Goal: Book appointment/travel/reservation

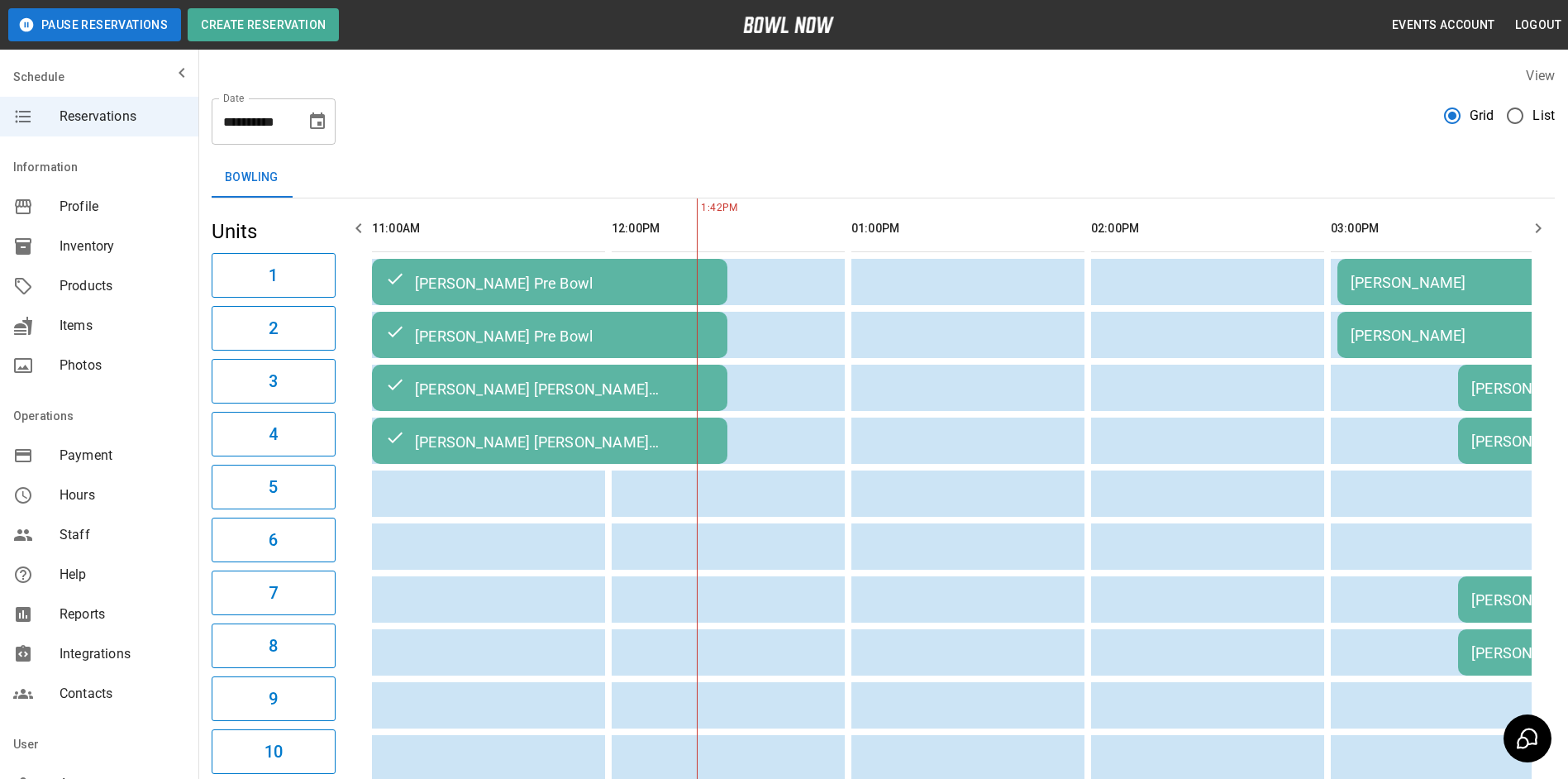
scroll to position [0, 480]
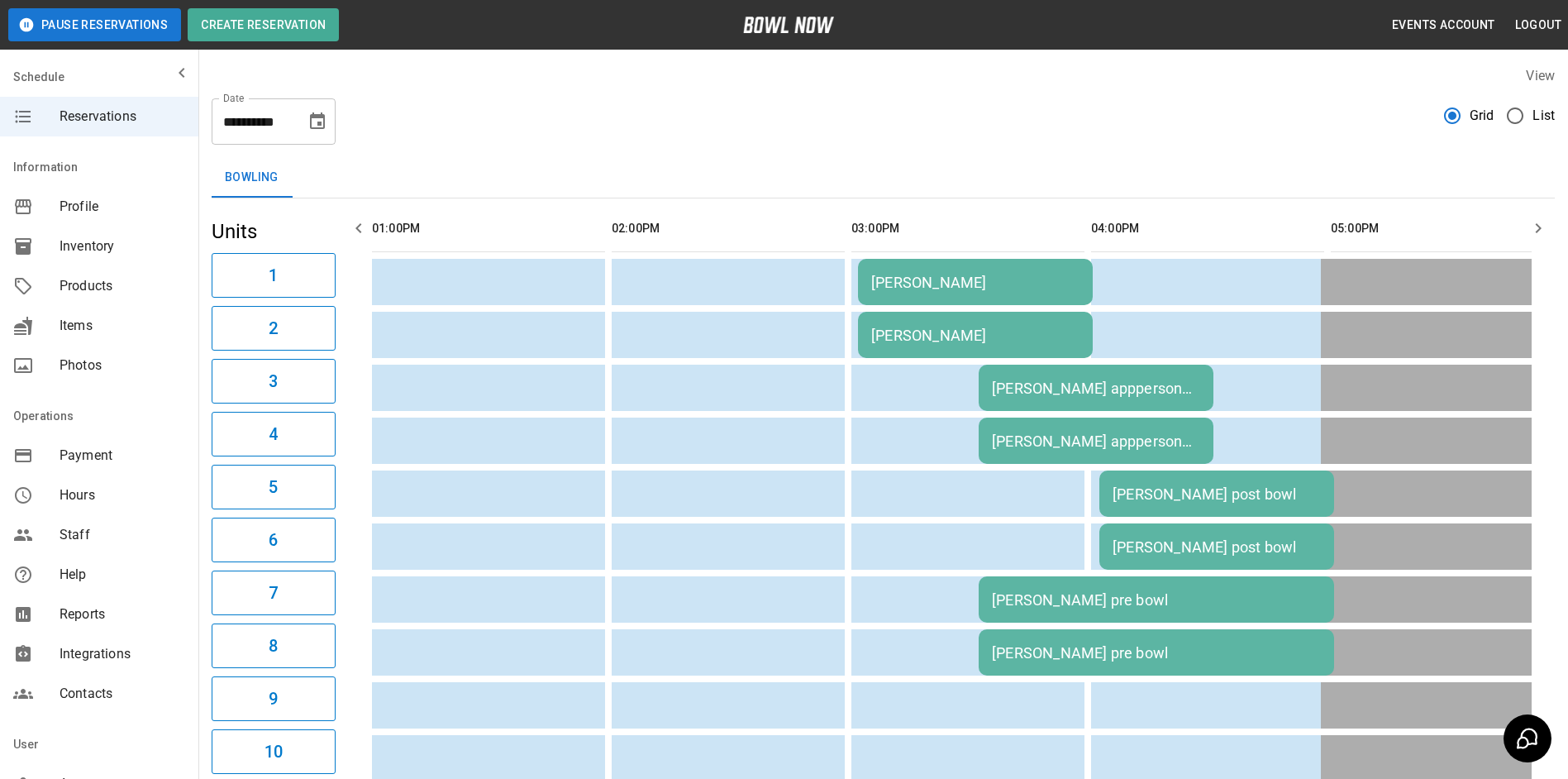
click at [321, 124] on icon "Choose date, selected date is Oct 14, 2025" at bounding box center [317, 121] width 15 height 17
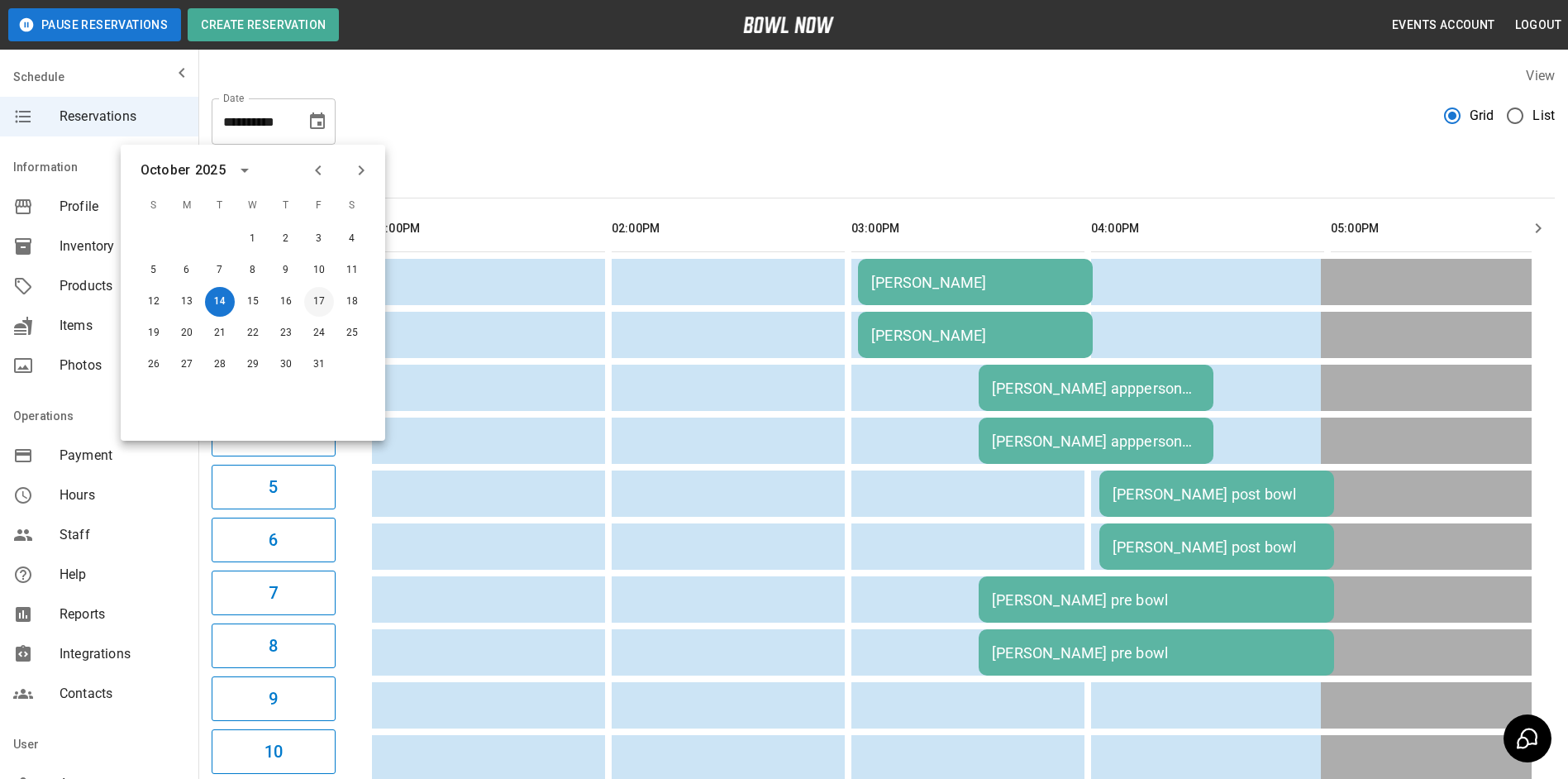
click at [324, 300] on button "17" at bounding box center [320, 302] width 30 height 30
type input "**********"
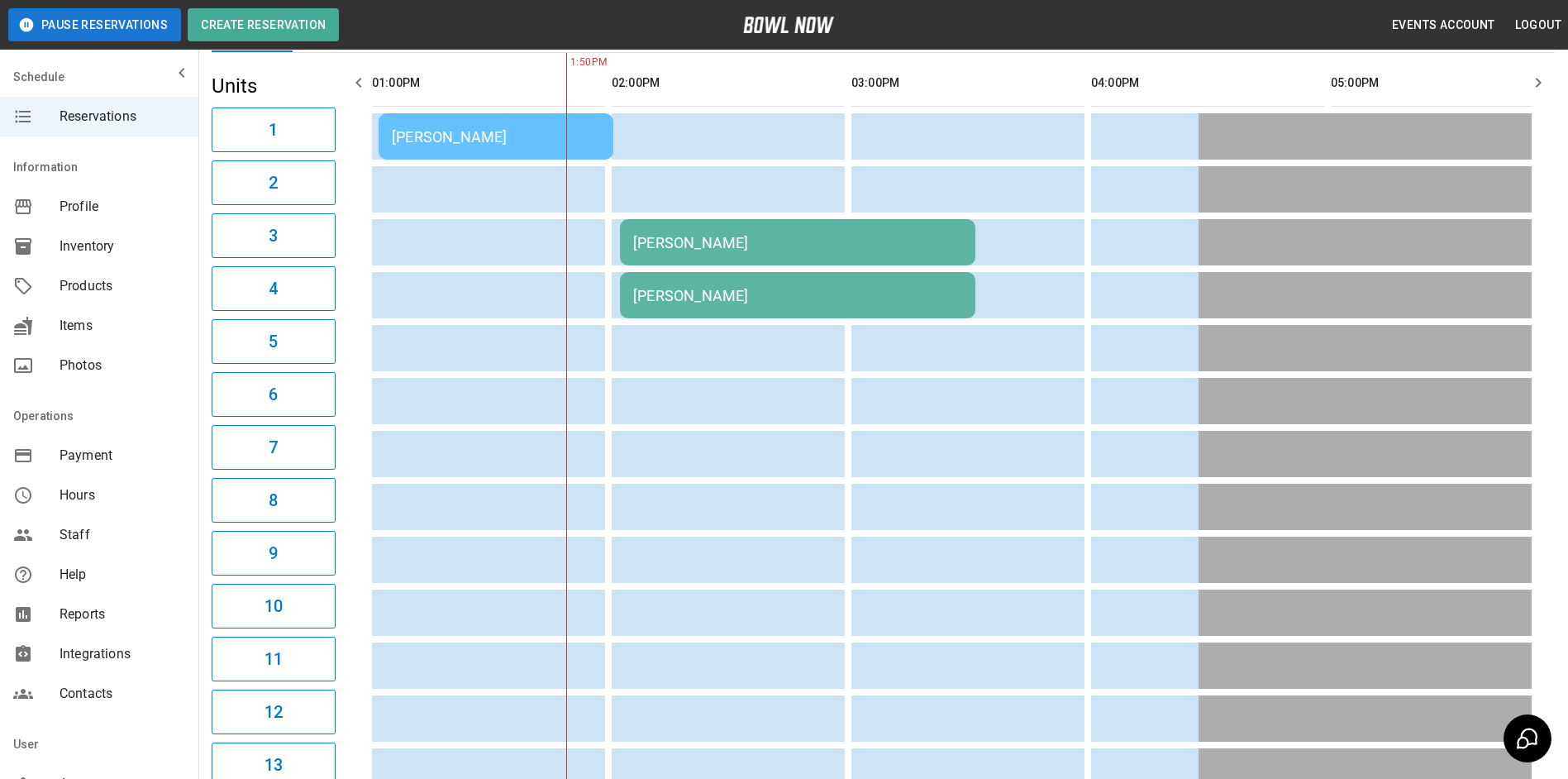
scroll to position [0, 0]
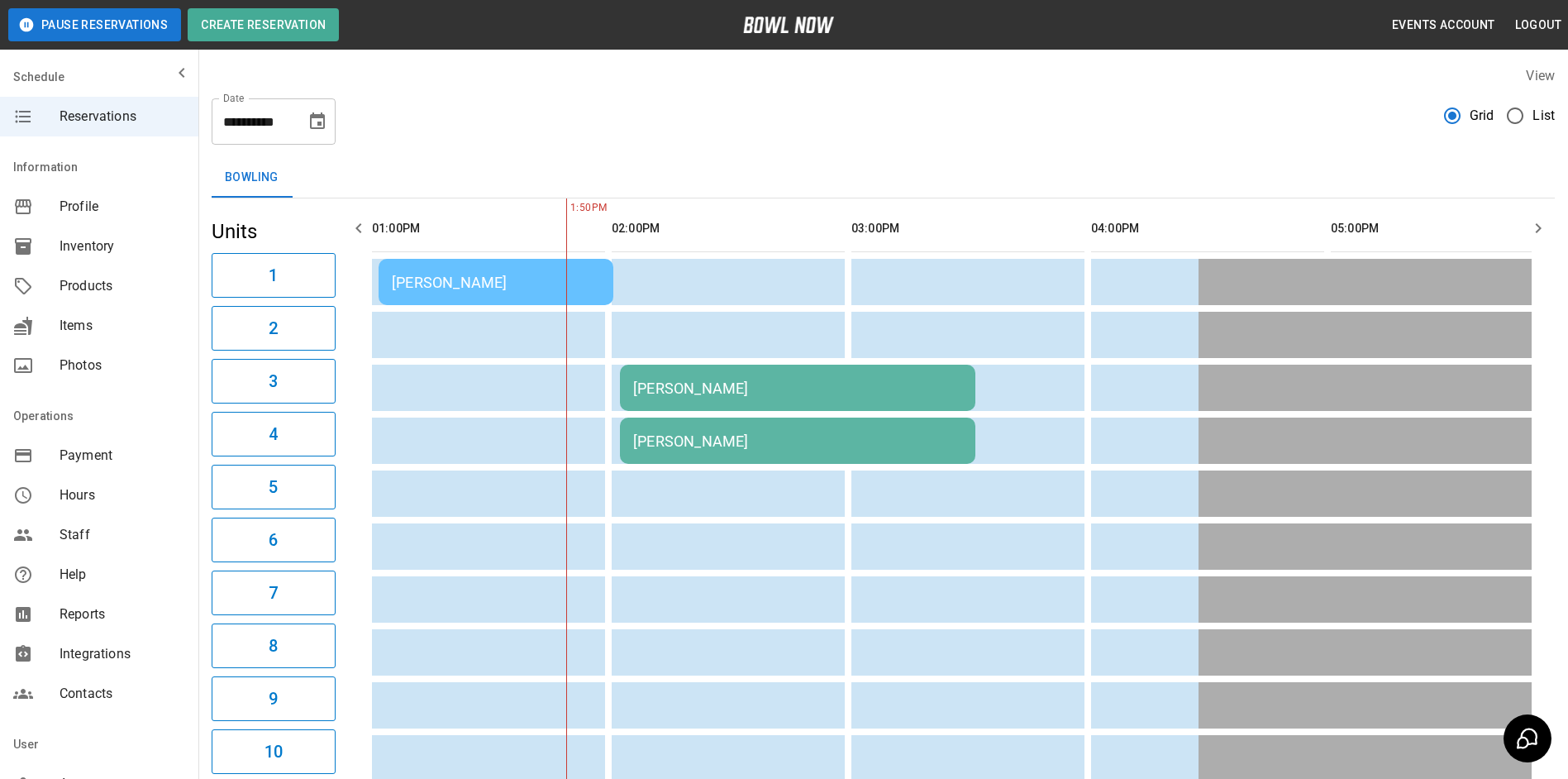
click at [311, 120] on icon "Choose date, selected date is Oct 17, 2025" at bounding box center [318, 122] width 20 height 20
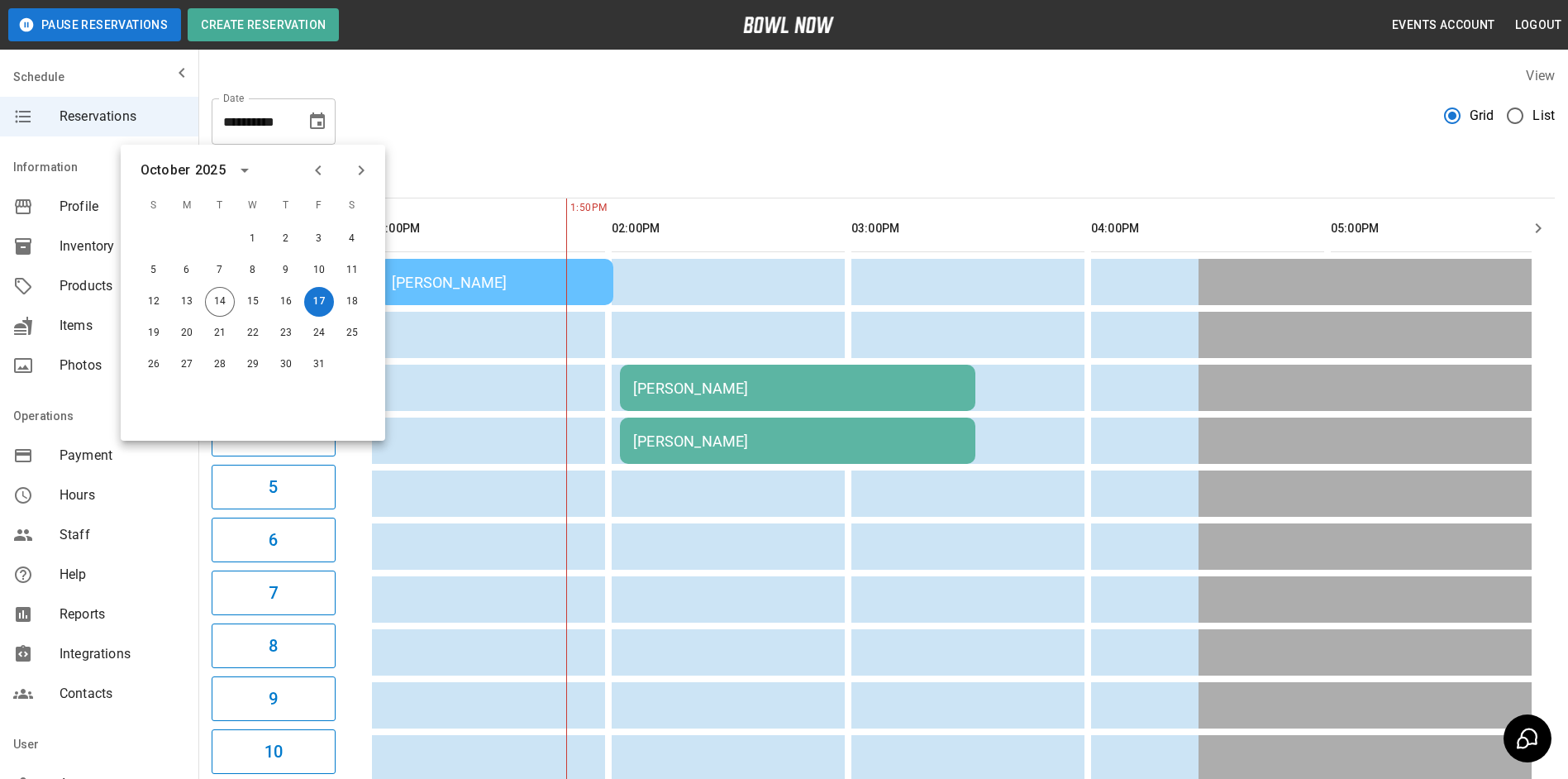
click at [709, 206] on th "sticky table" at bounding box center [707, 228] width 54 height 47
click at [1531, 222] on icon "button" at bounding box center [1538, 228] width 20 height 20
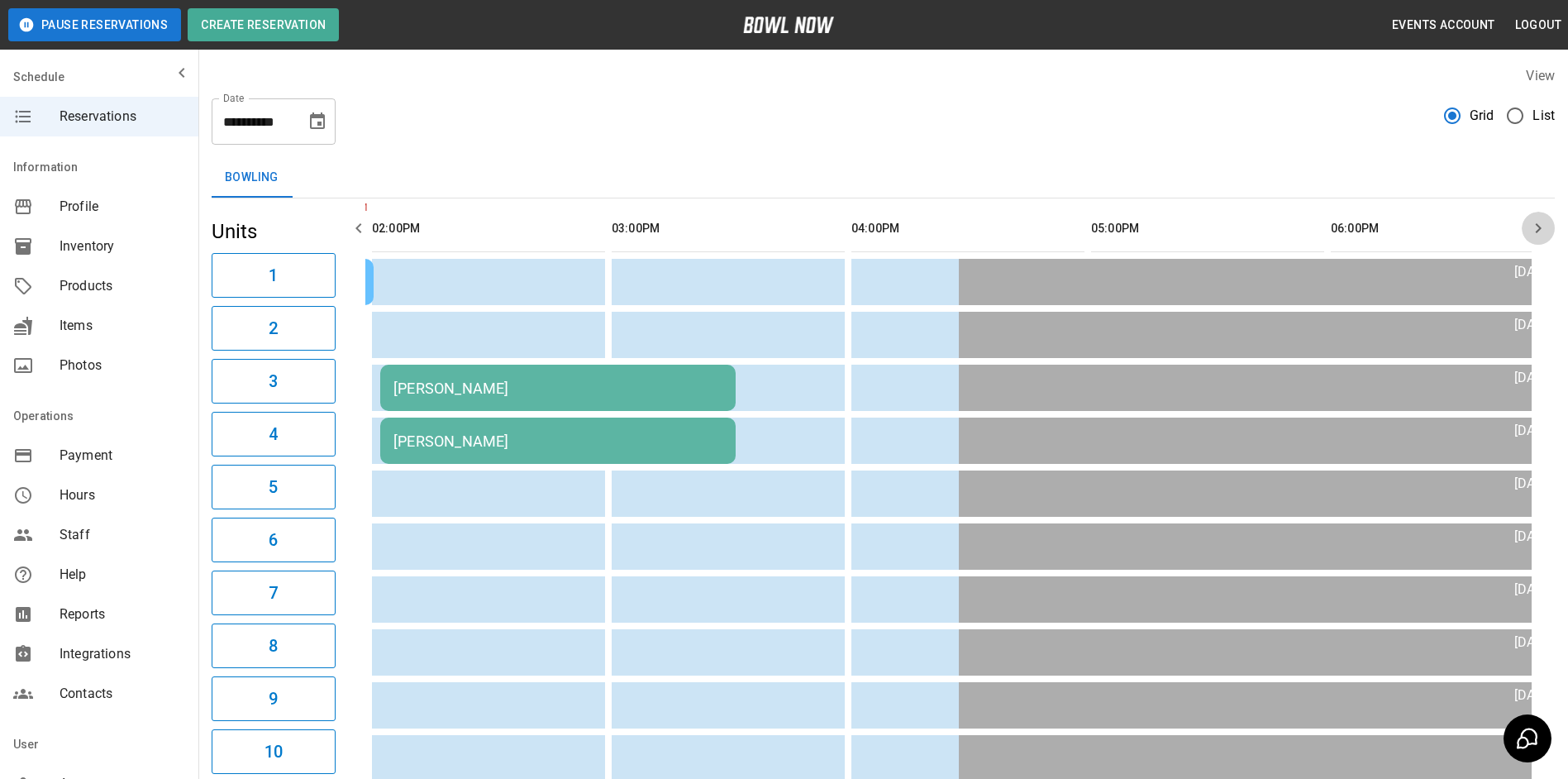
click at [1531, 224] on icon "button" at bounding box center [1538, 228] width 20 height 20
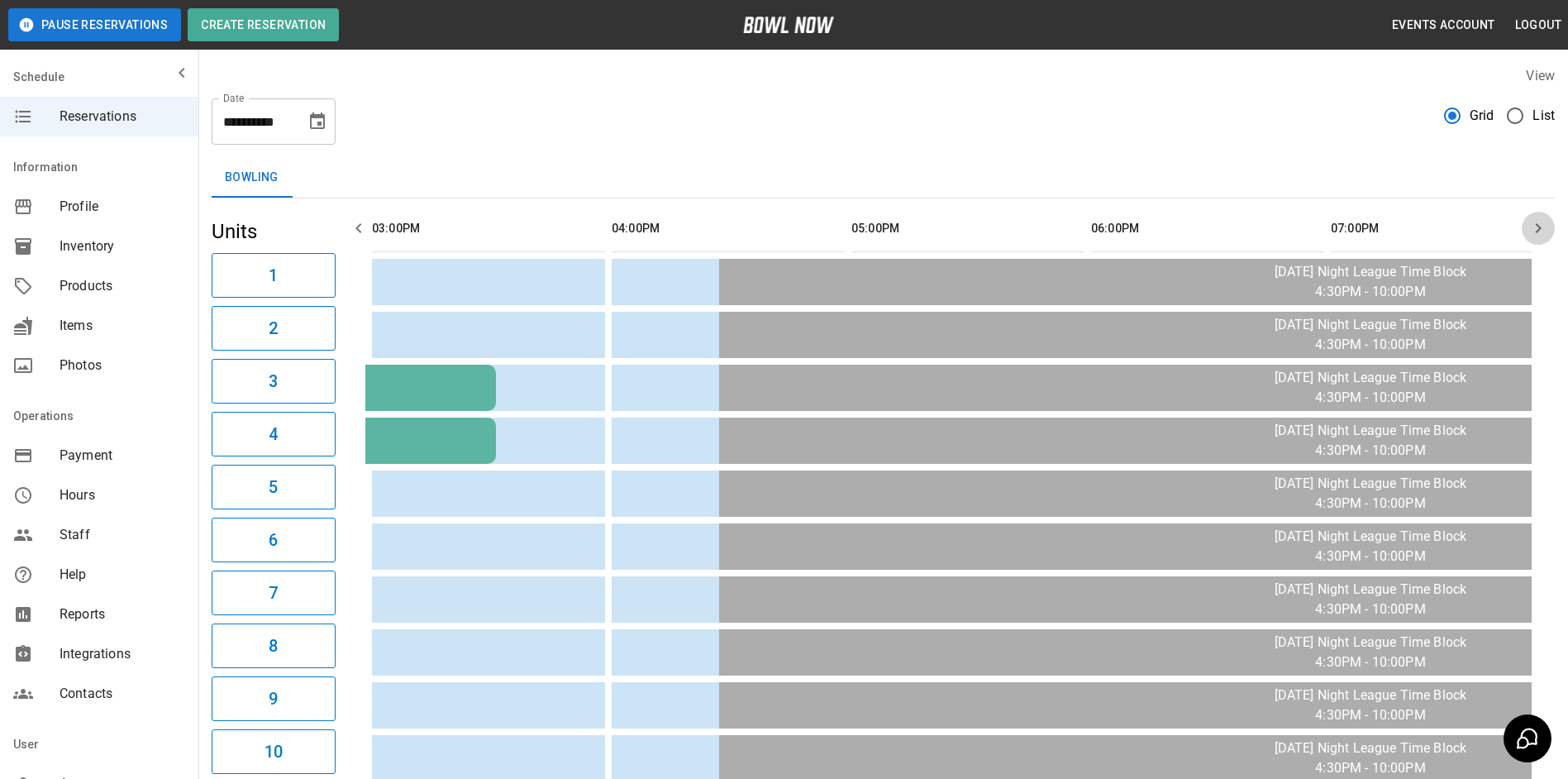
click at [1532, 225] on icon "button" at bounding box center [1538, 228] width 20 height 20
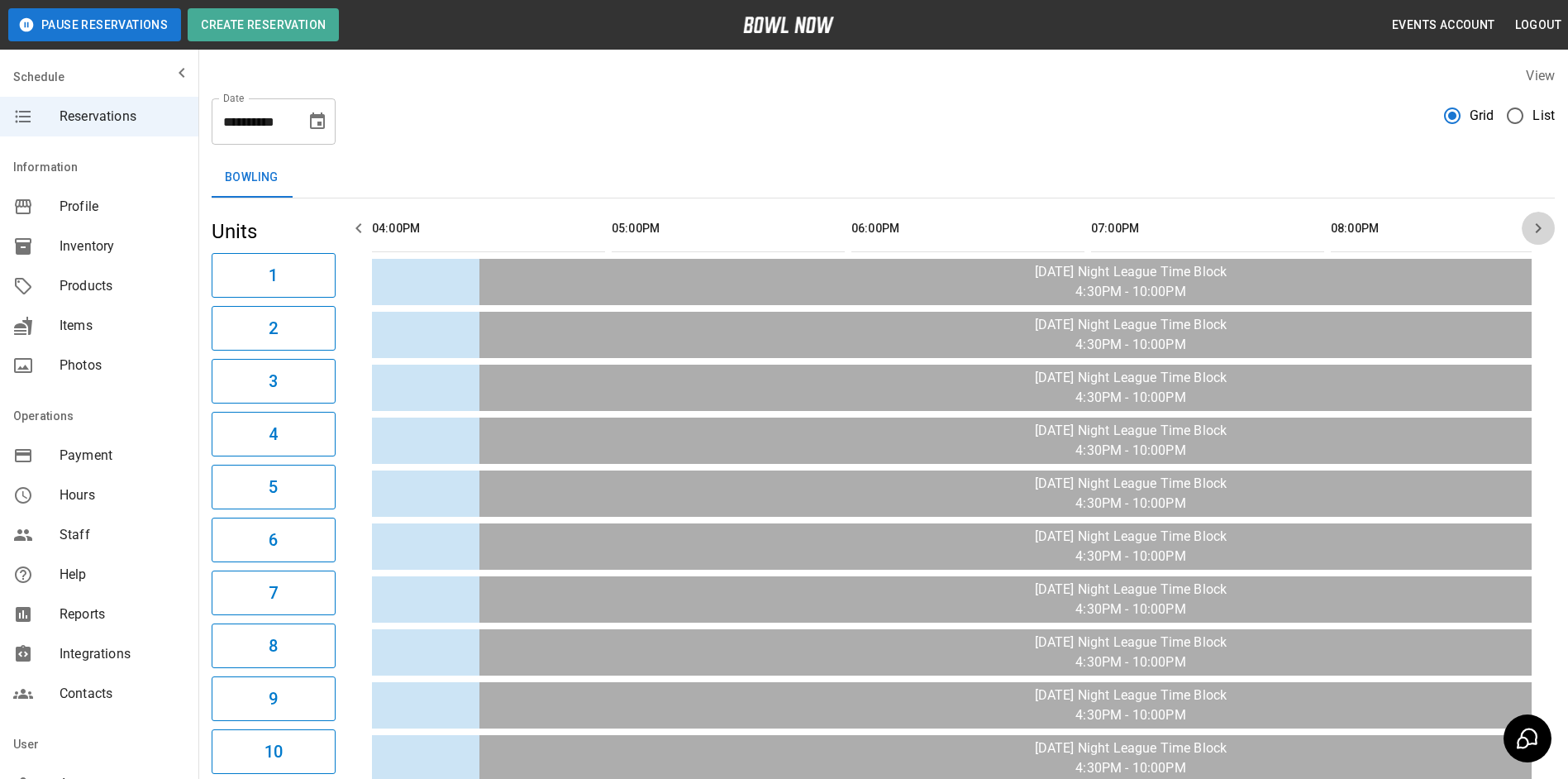
click at [1533, 226] on icon "button" at bounding box center [1538, 228] width 20 height 20
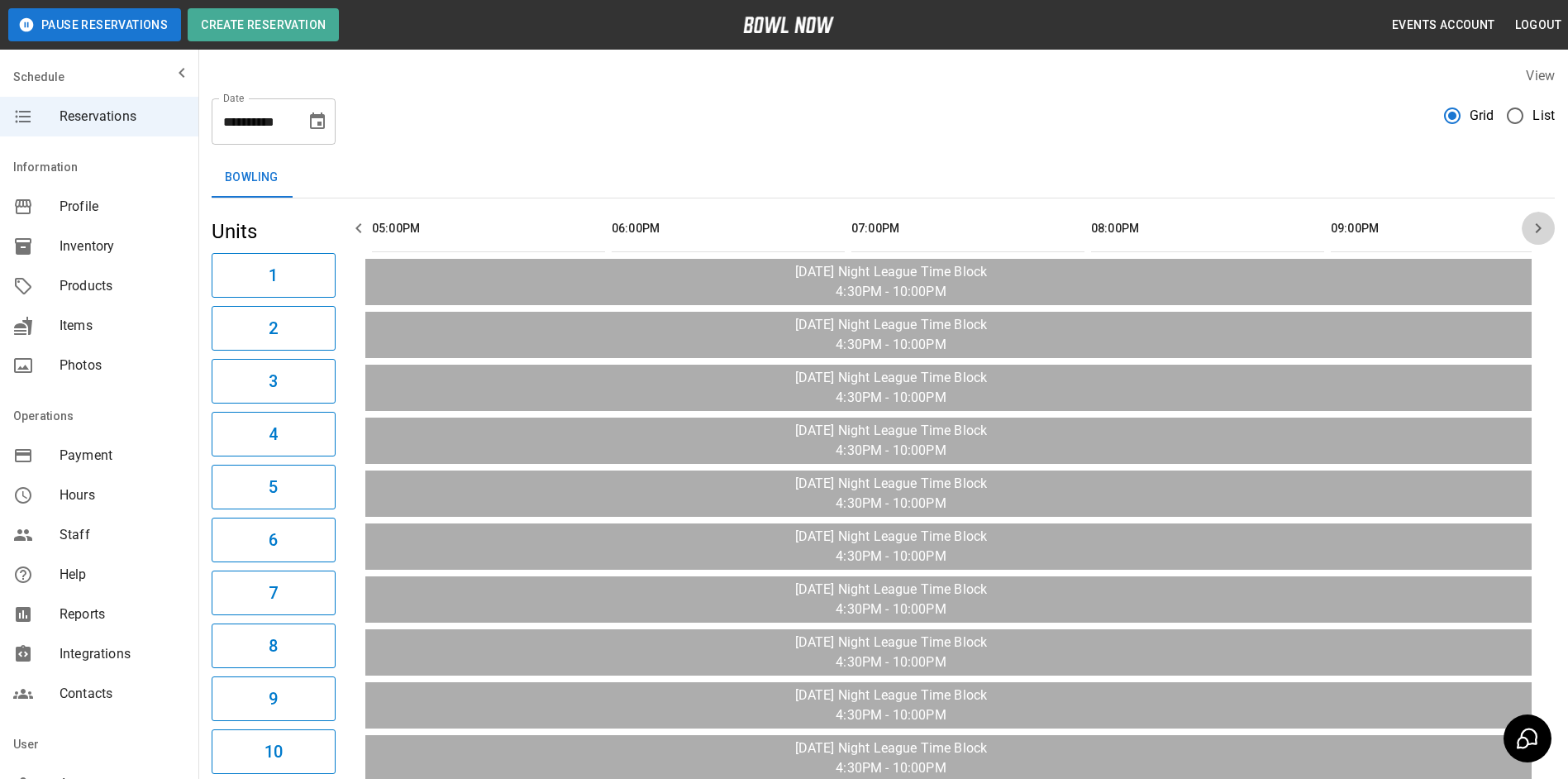
click at [1533, 226] on icon "button" at bounding box center [1538, 228] width 20 height 20
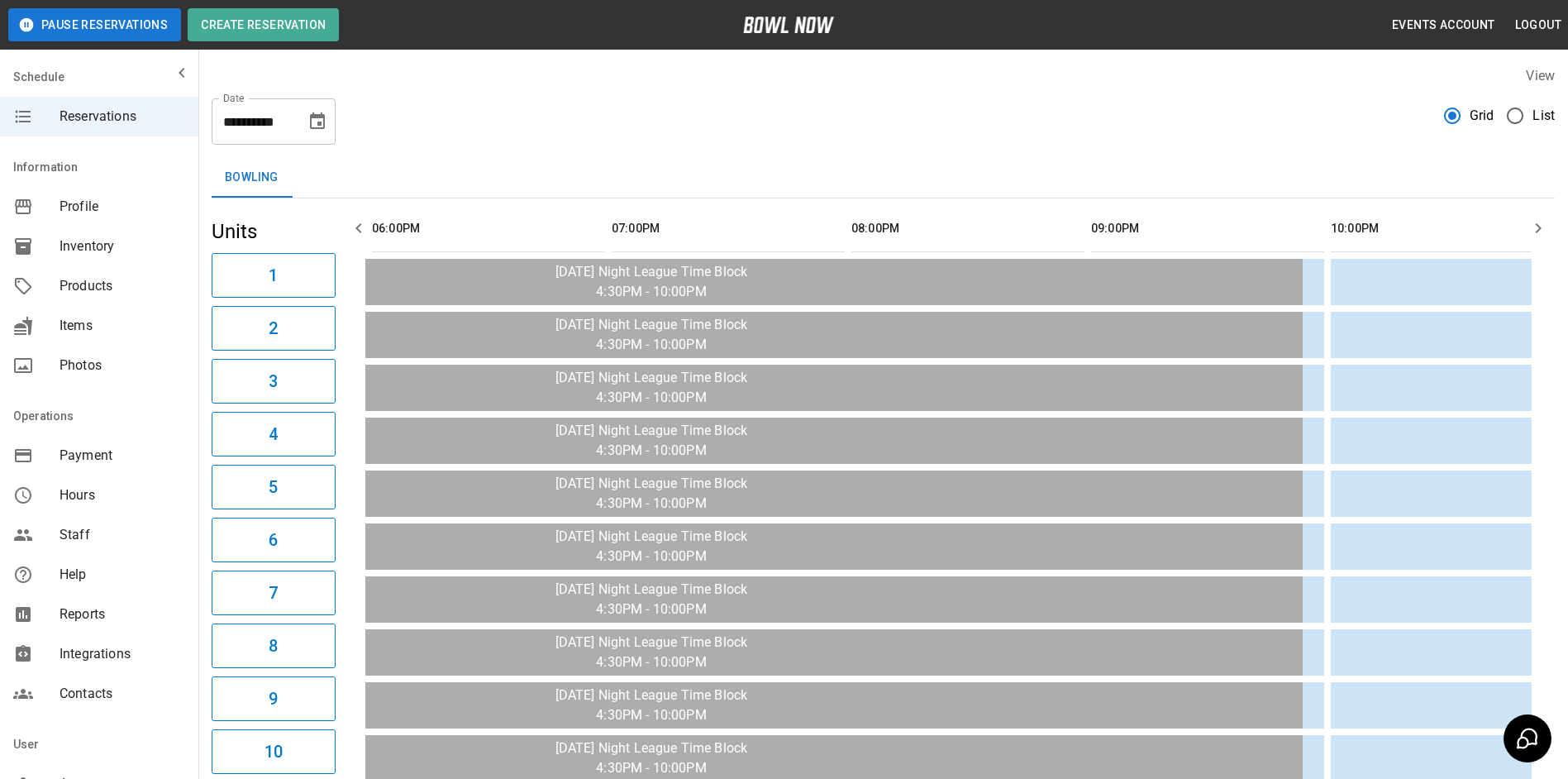
click at [1533, 226] on icon "button" at bounding box center [1538, 228] width 20 height 20
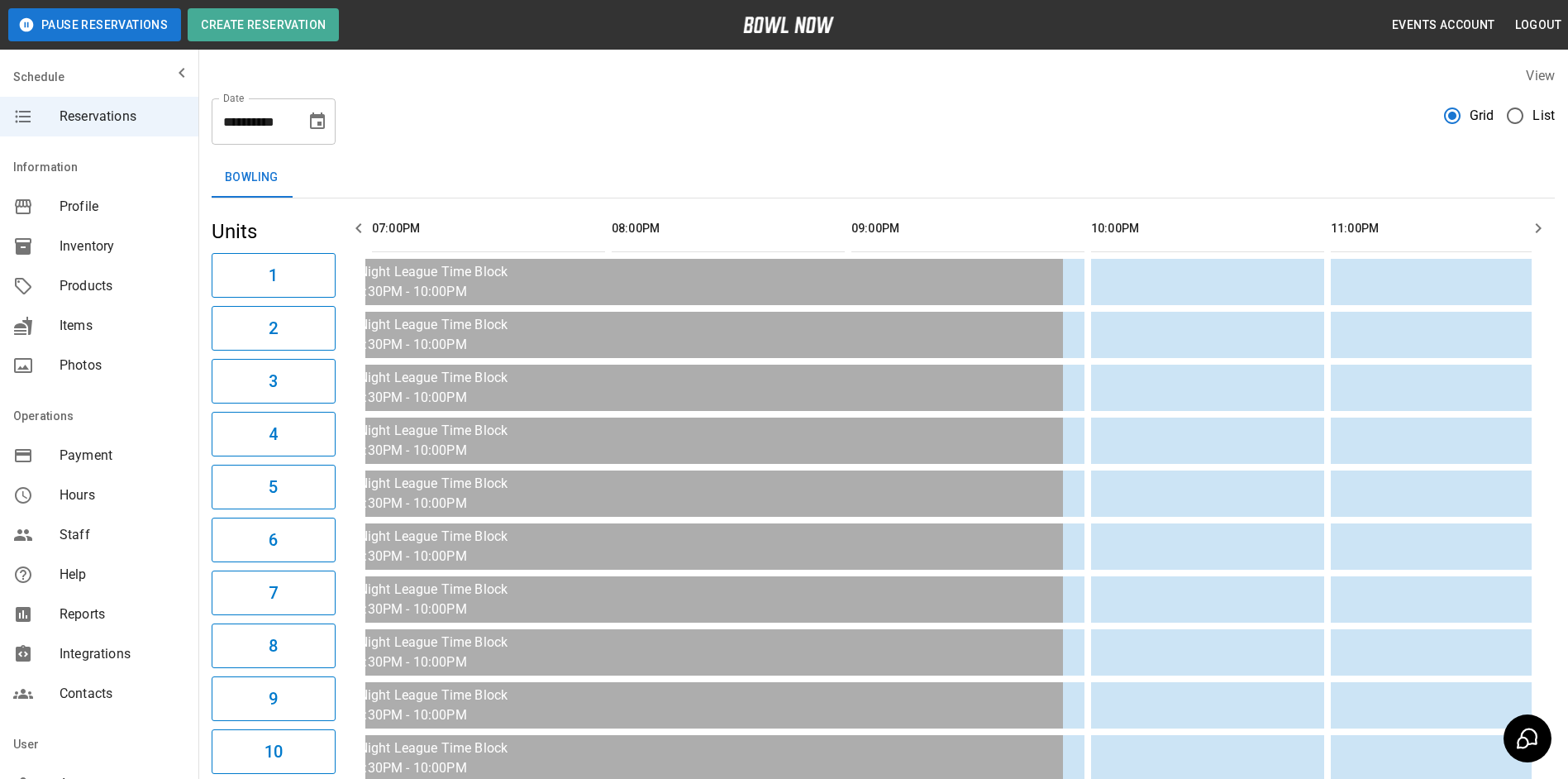
click at [1533, 226] on icon "button" at bounding box center [1538, 228] width 20 height 20
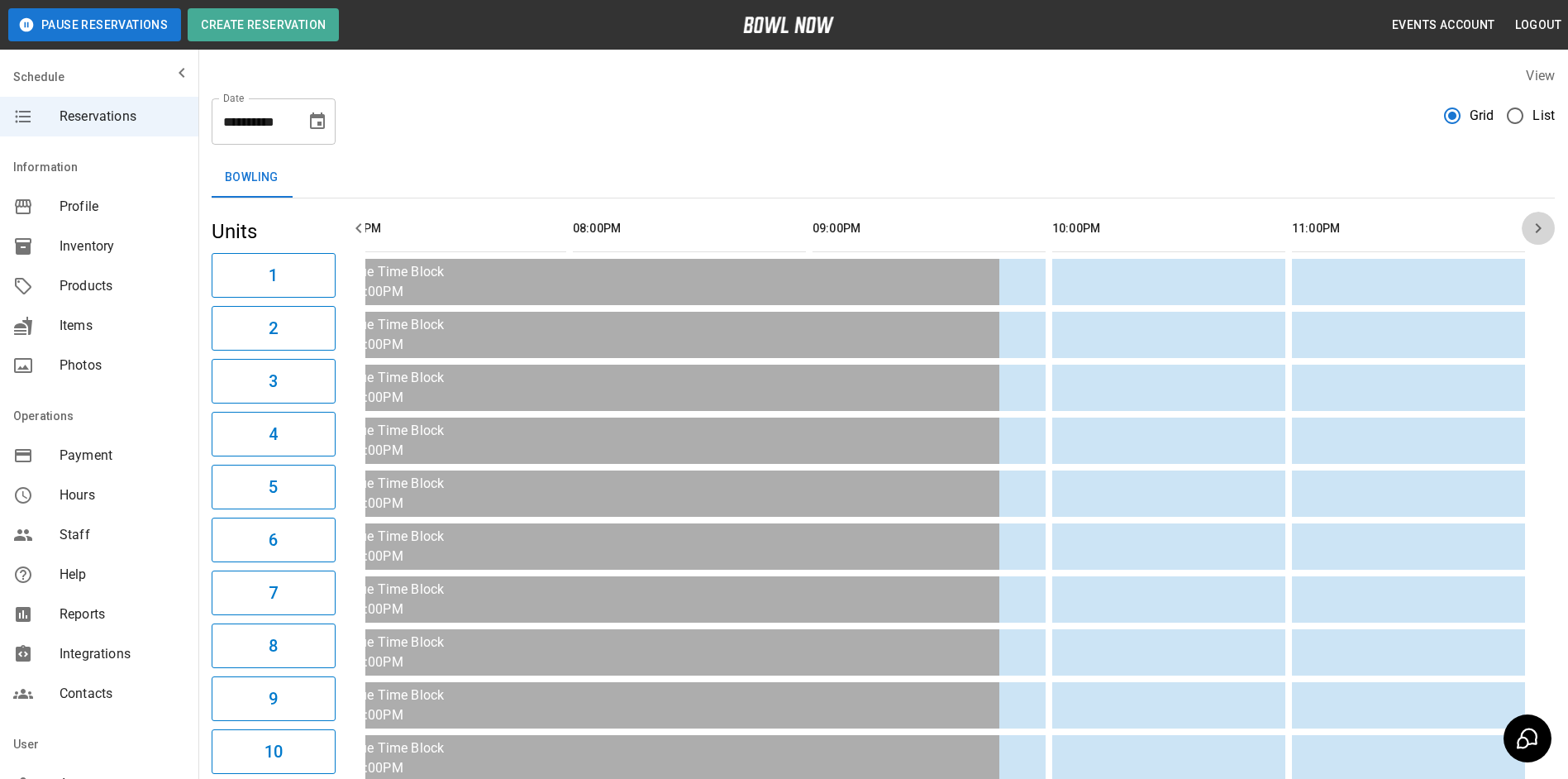
click at [1533, 226] on icon "button" at bounding box center [1538, 228] width 20 height 20
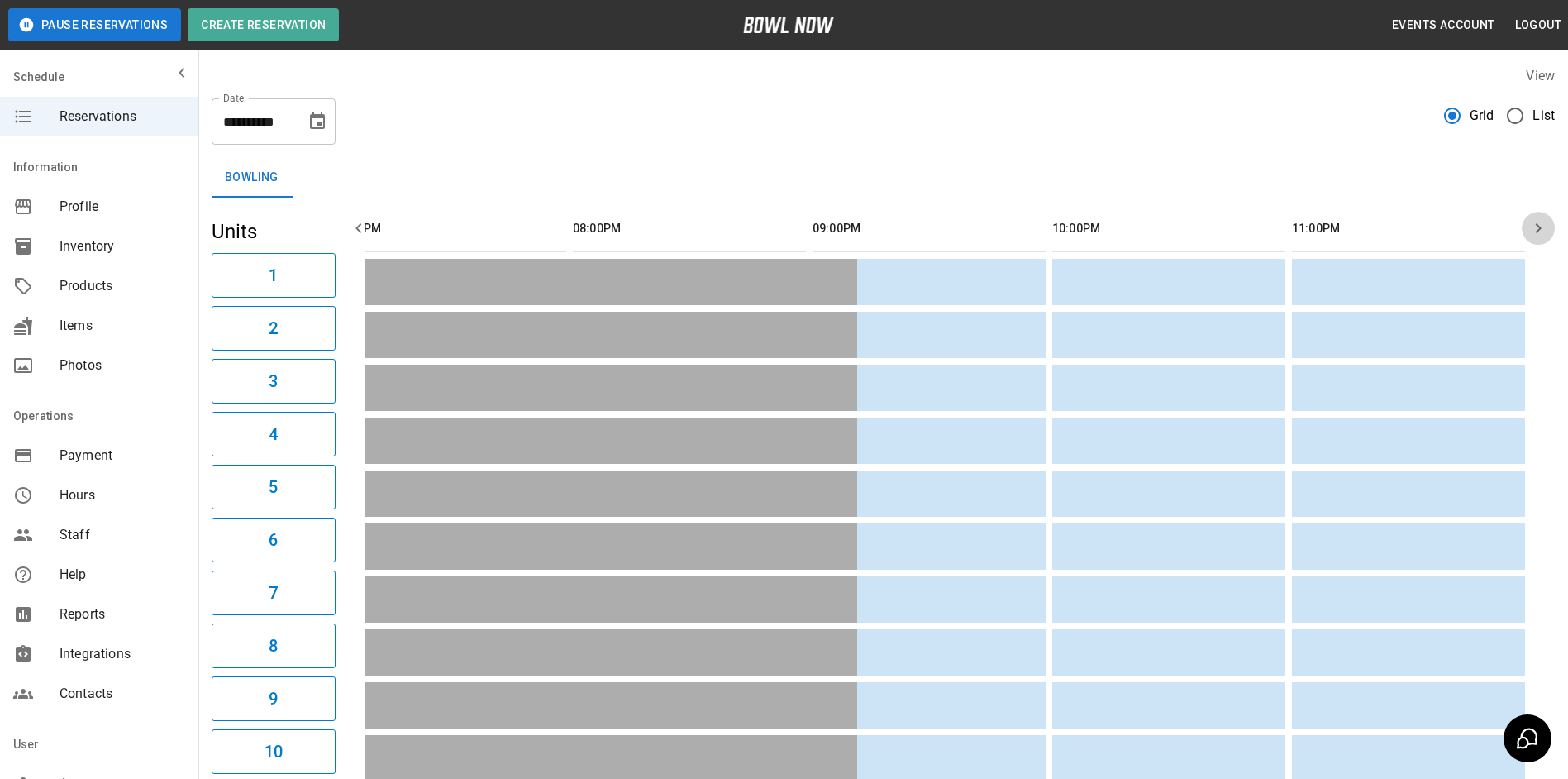
click at [1543, 229] on icon "button" at bounding box center [1538, 228] width 20 height 20
click at [361, 227] on icon "button" at bounding box center [358, 228] width 20 height 20
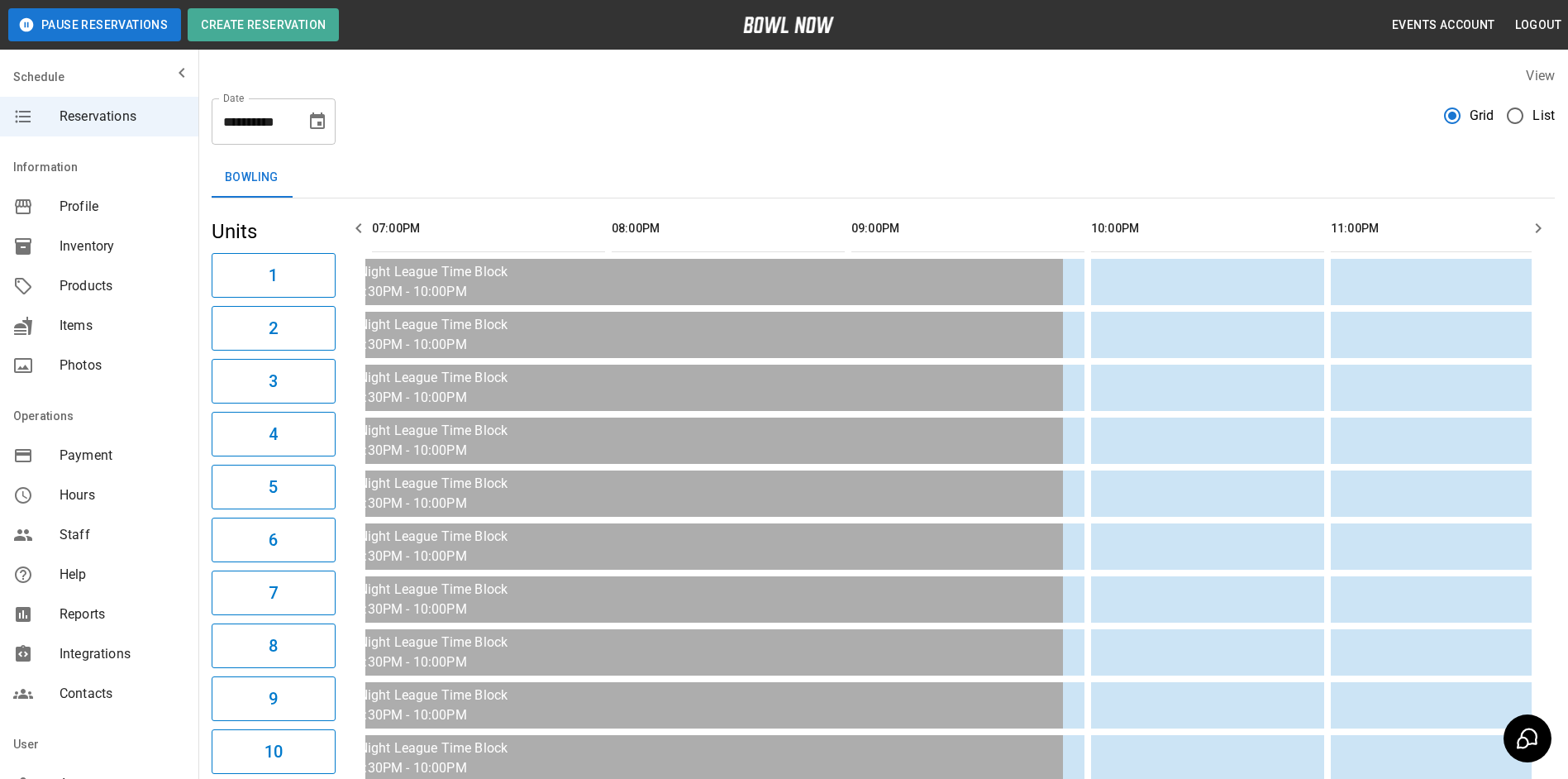
click at [362, 227] on icon "button" at bounding box center [358, 228] width 20 height 20
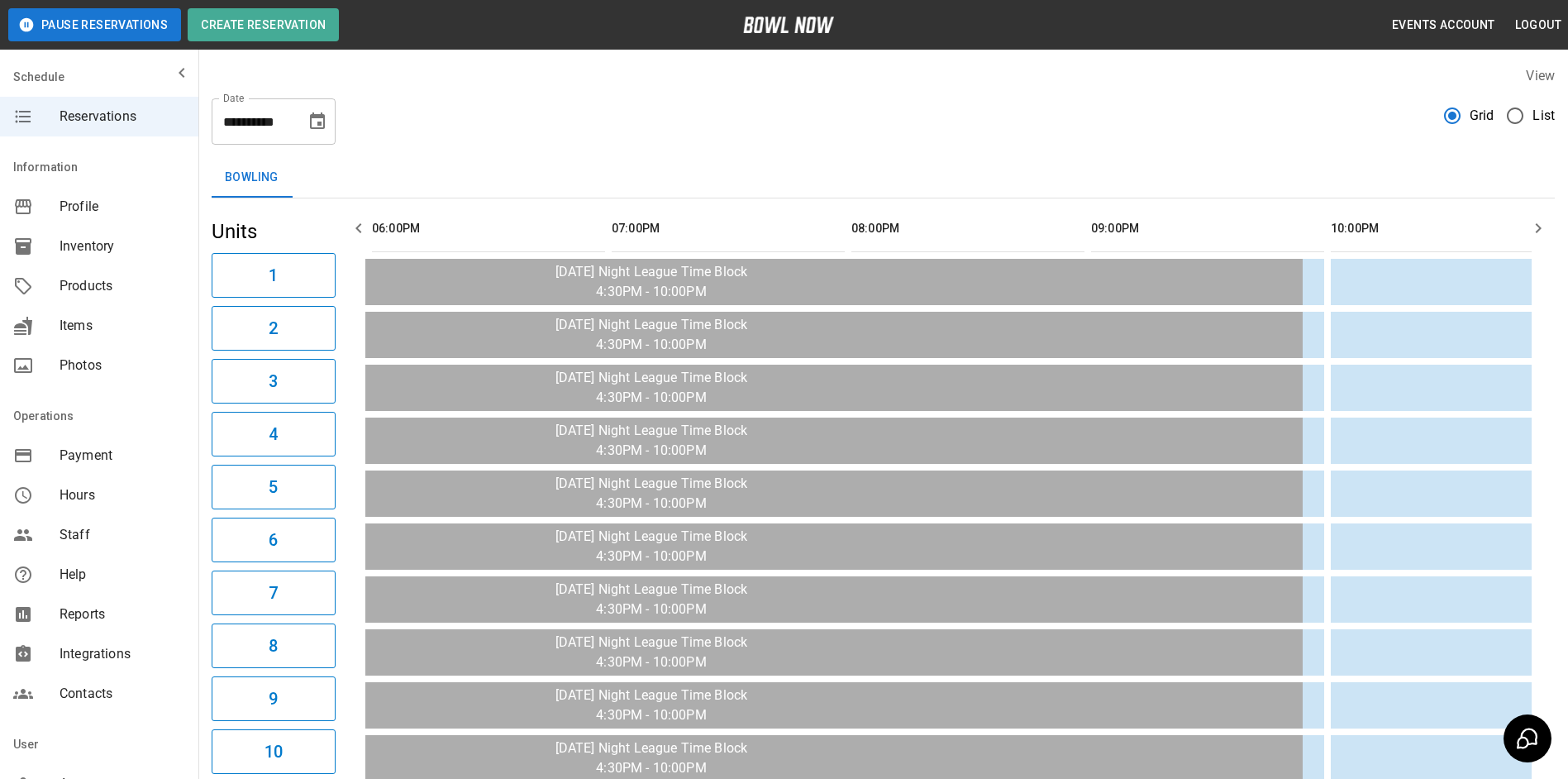
click at [362, 227] on icon "button" at bounding box center [358, 228] width 20 height 20
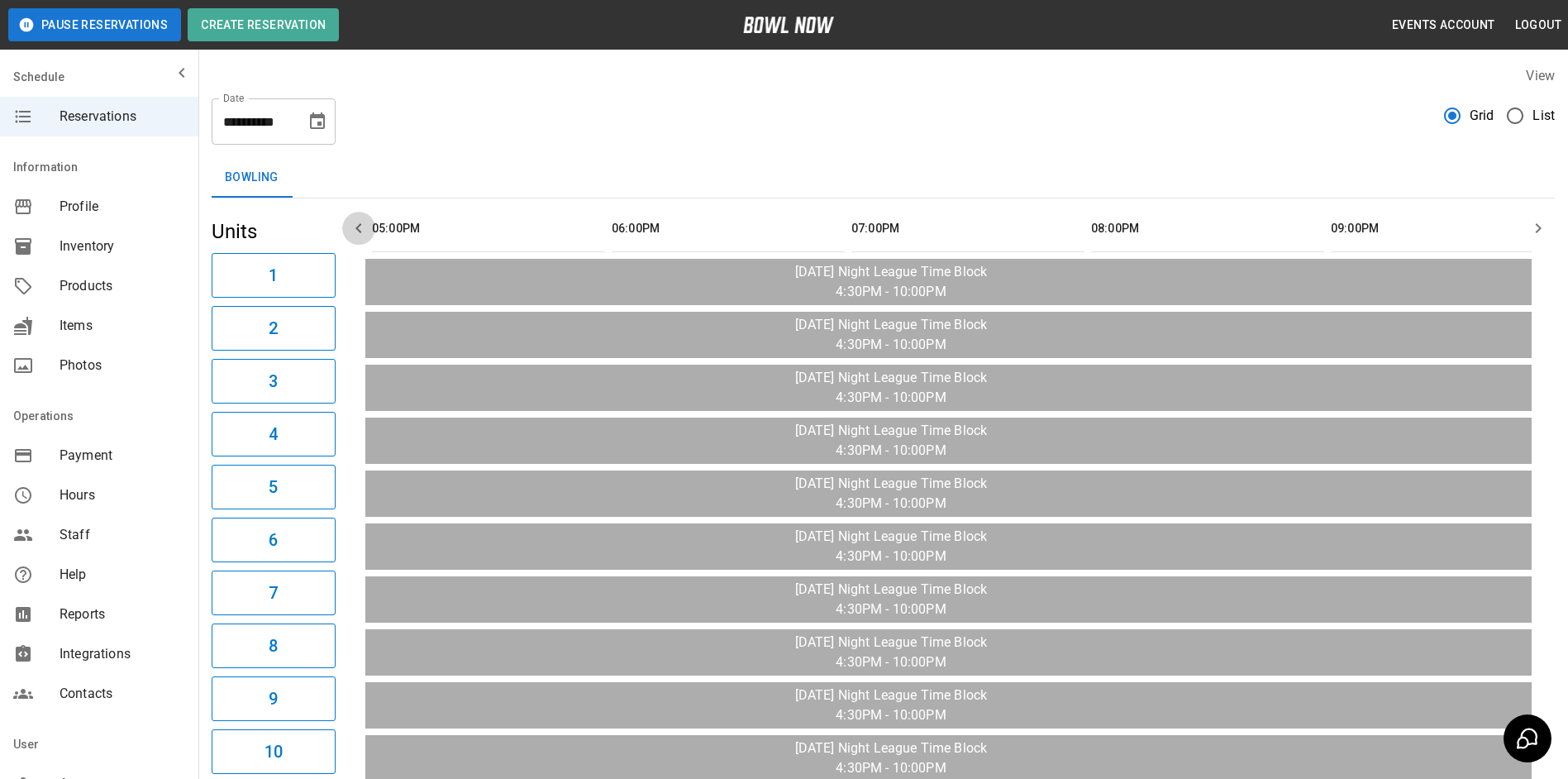
click at [362, 227] on icon "button" at bounding box center [358, 228] width 20 height 20
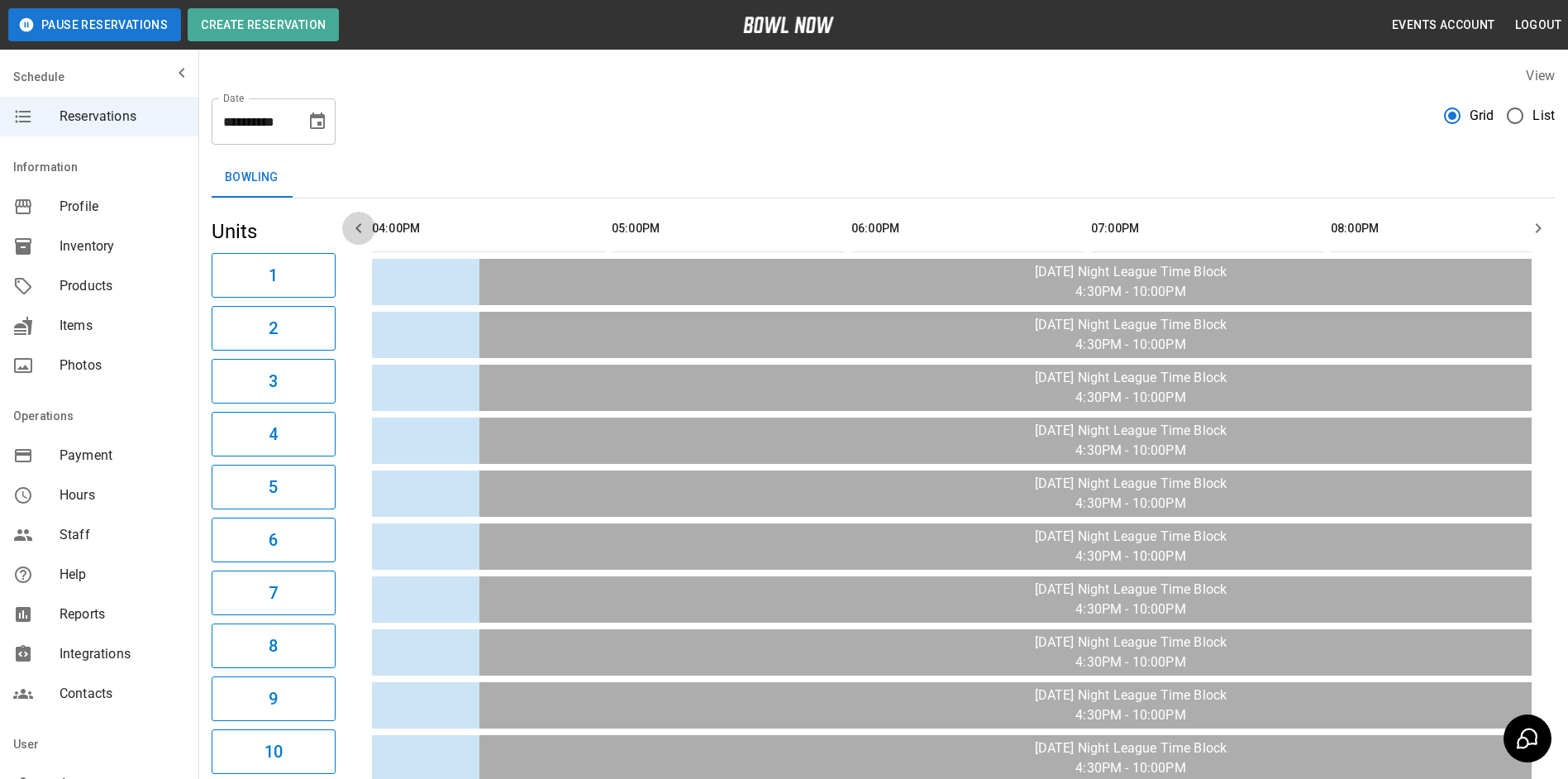
click at [362, 227] on icon "button" at bounding box center [358, 228] width 20 height 20
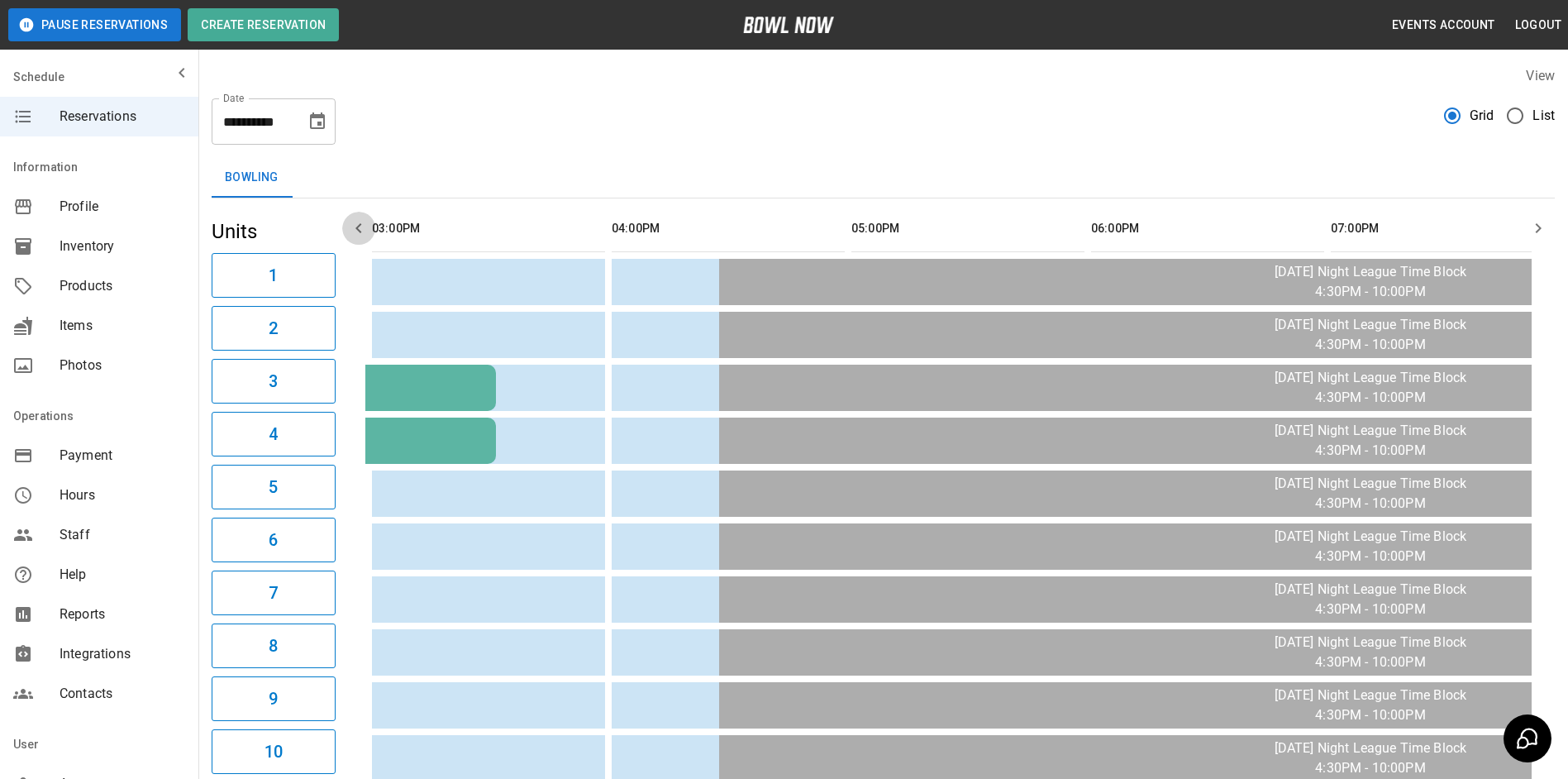
click at [362, 227] on icon "button" at bounding box center [358, 228] width 20 height 20
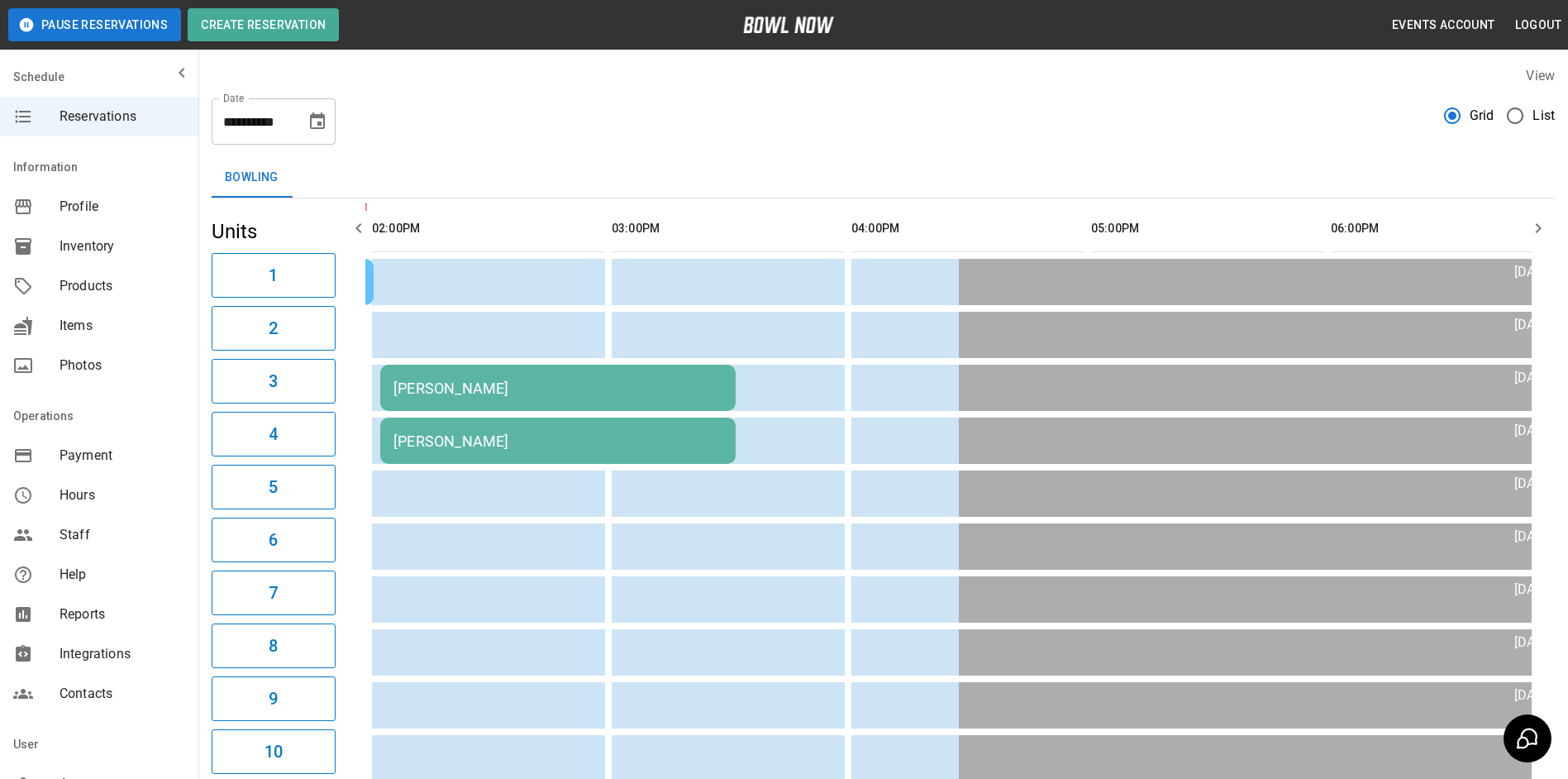
click at [362, 227] on icon "button" at bounding box center [358, 228] width 20 height 20
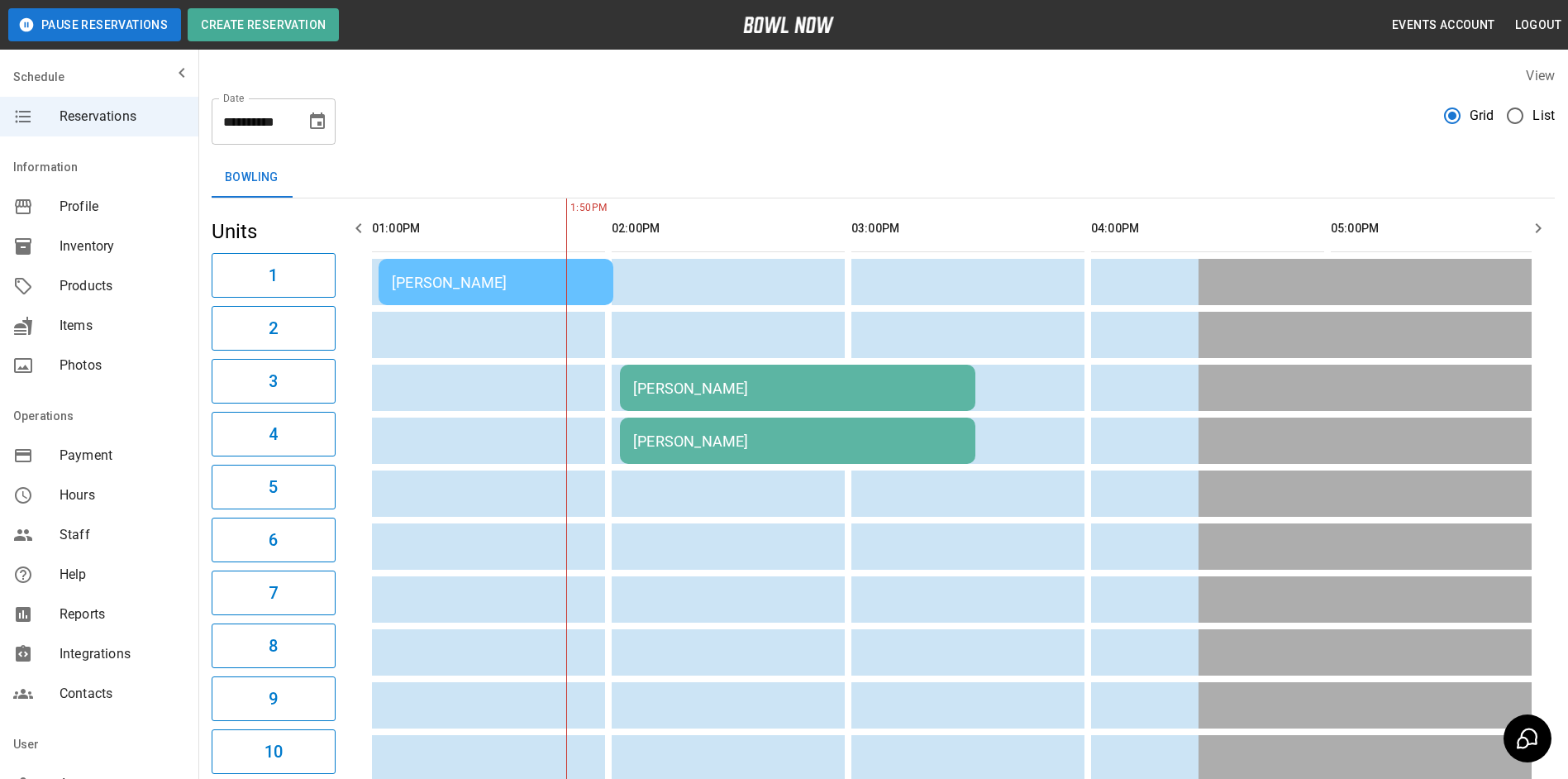
click at [362, 227] on icon "button" at bounding box center [358, 228] width 20 height 20
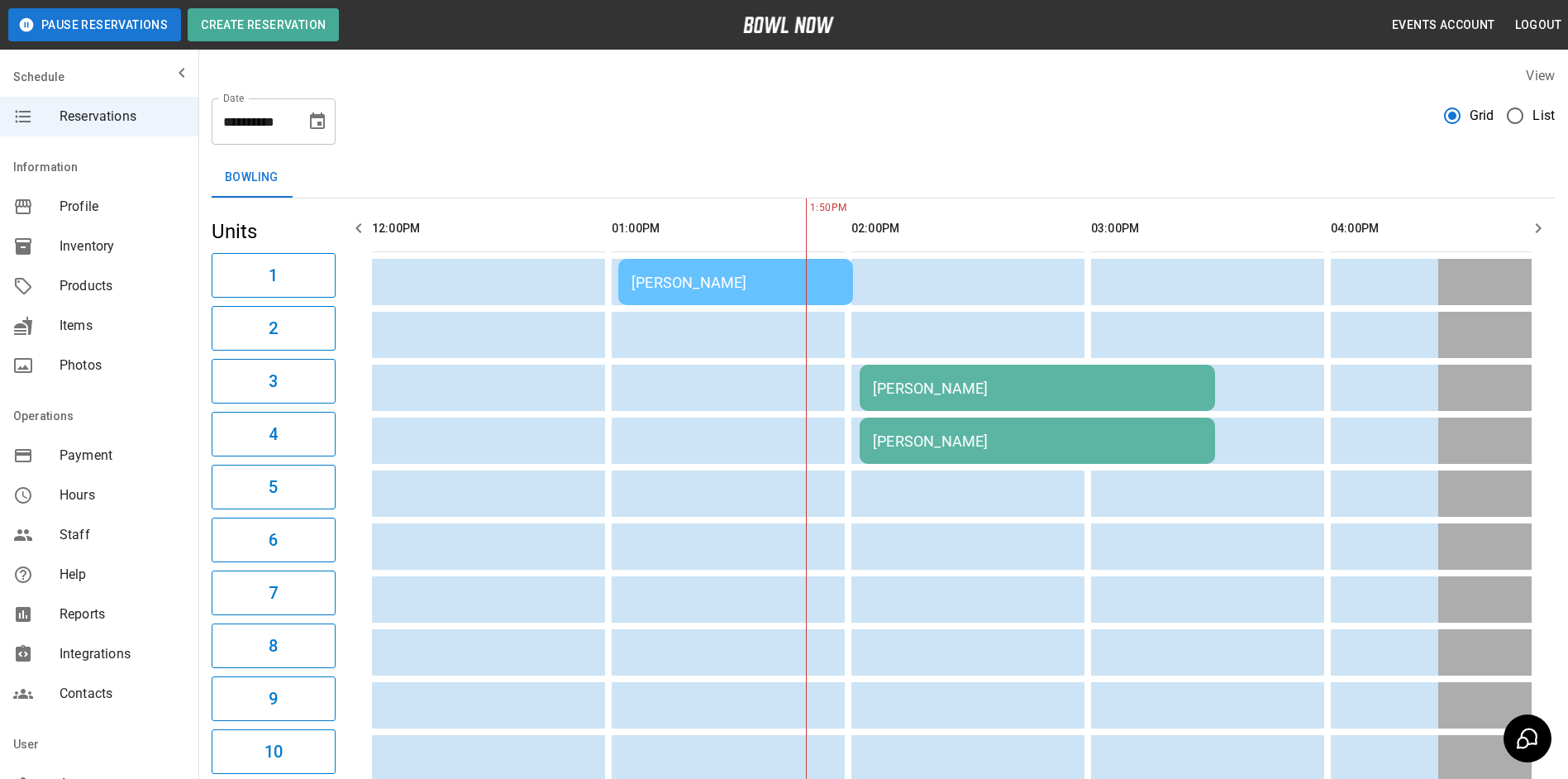
click at [362, 227] on icon "button" at bounding box center [358, 228] width 20 height 20
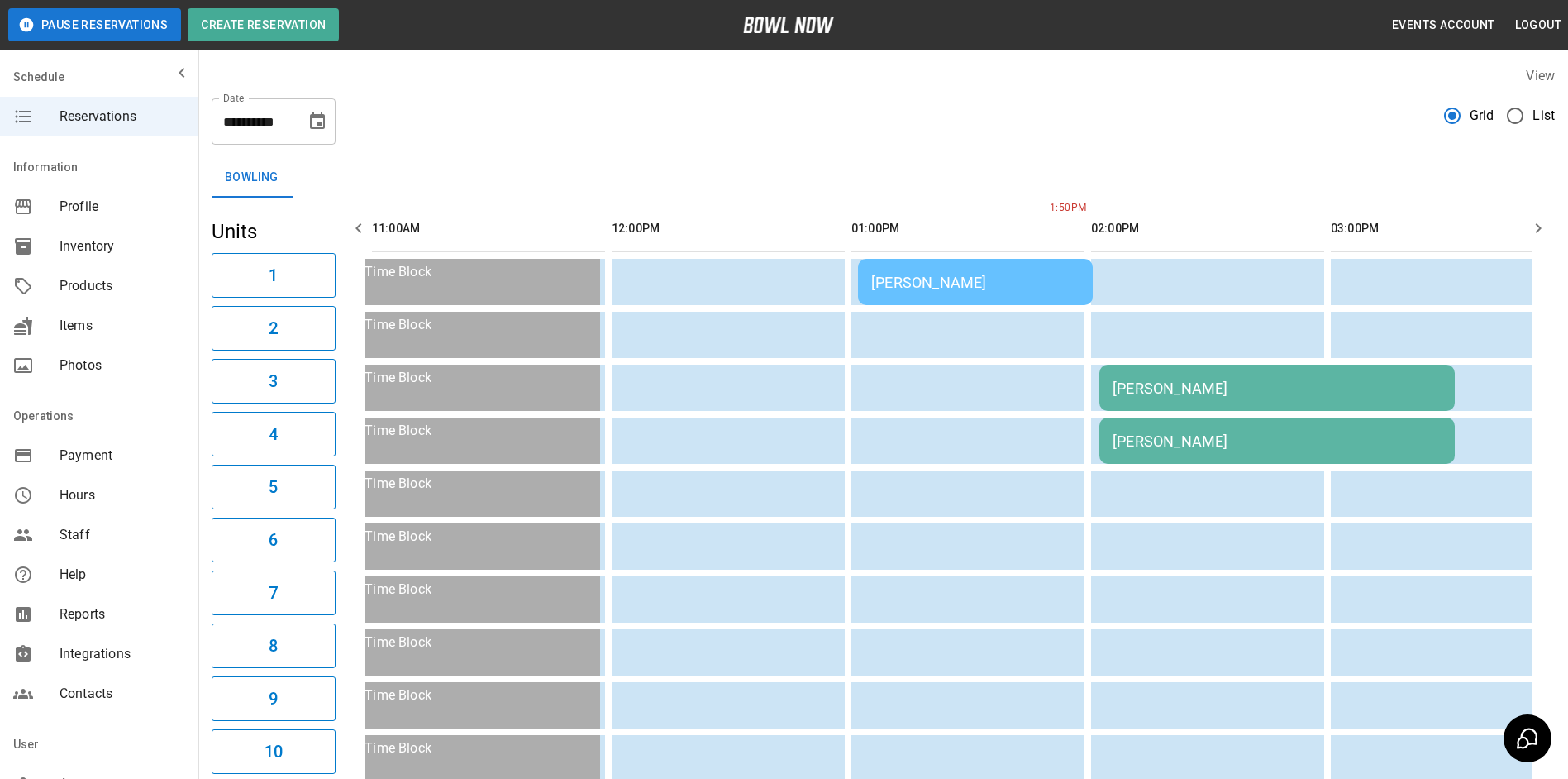
click at [362, 227] on icon "button" at bounding box center [358, 228] width 20 height 20
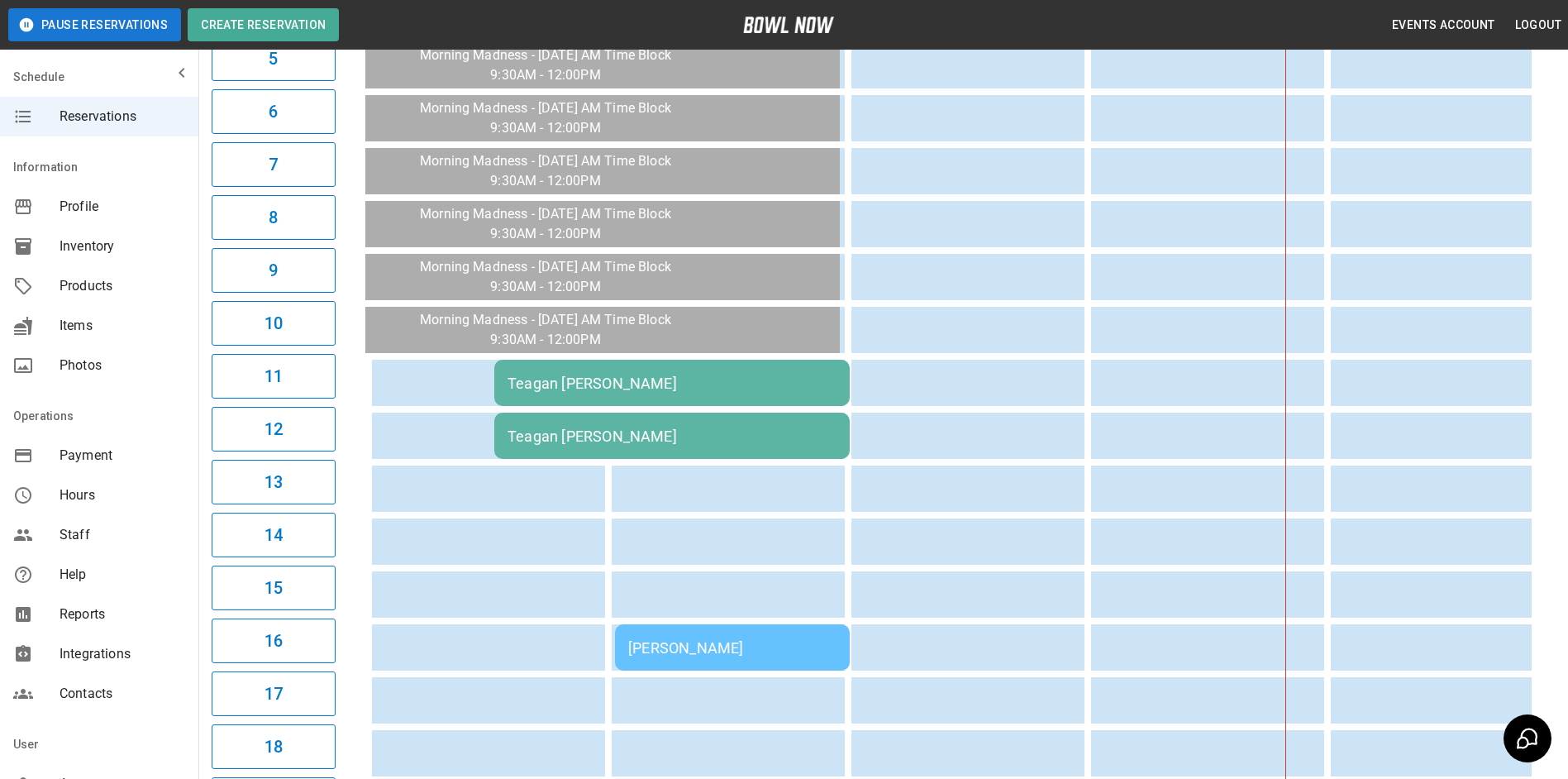
click at [712, 643] on div "[PERSON_NAME]" at bounding box center [732, 648] width 208 height 17
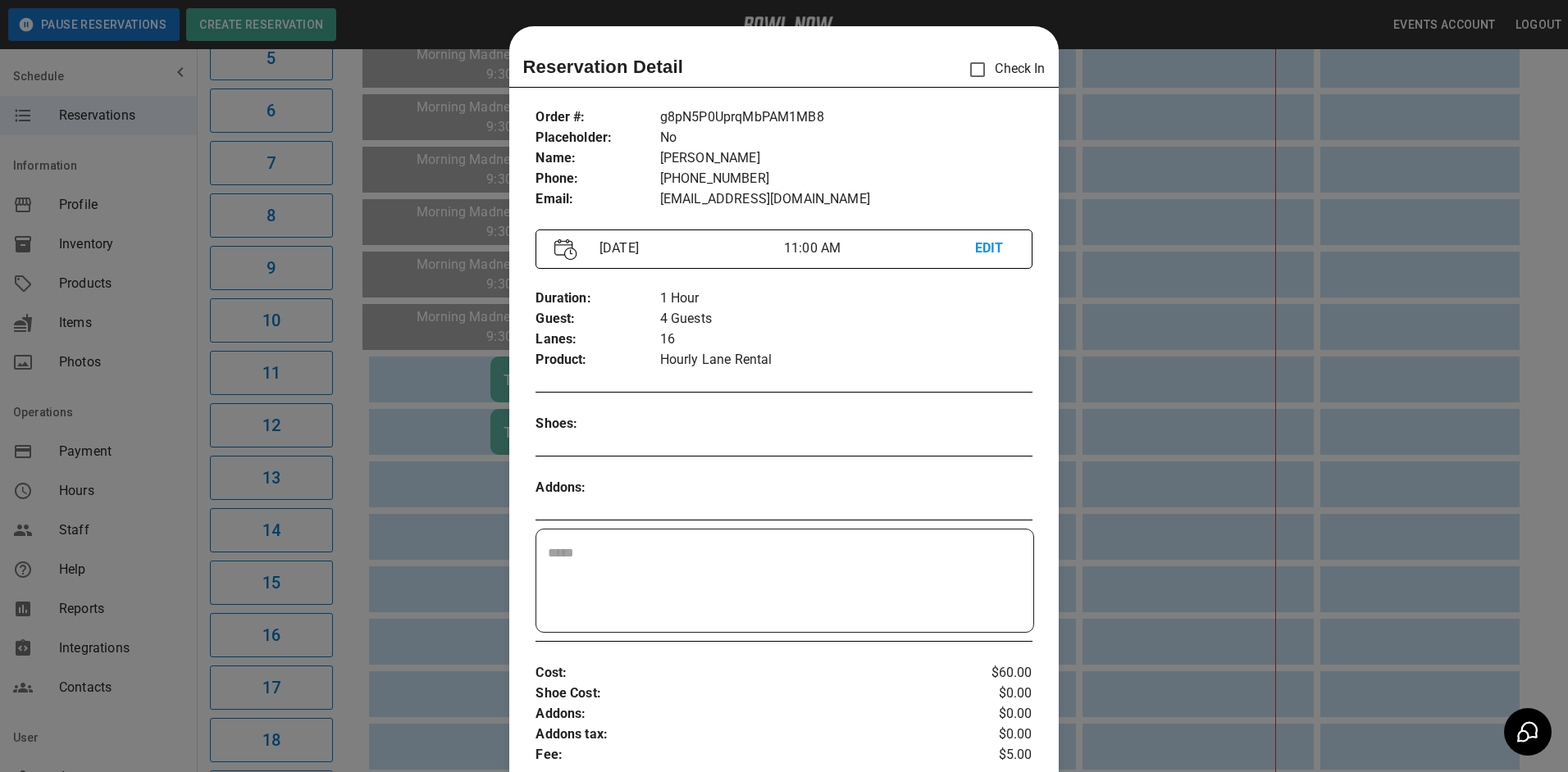
click at [1283, 402] on div at bounding box center [784, 386] width 1568 height 772
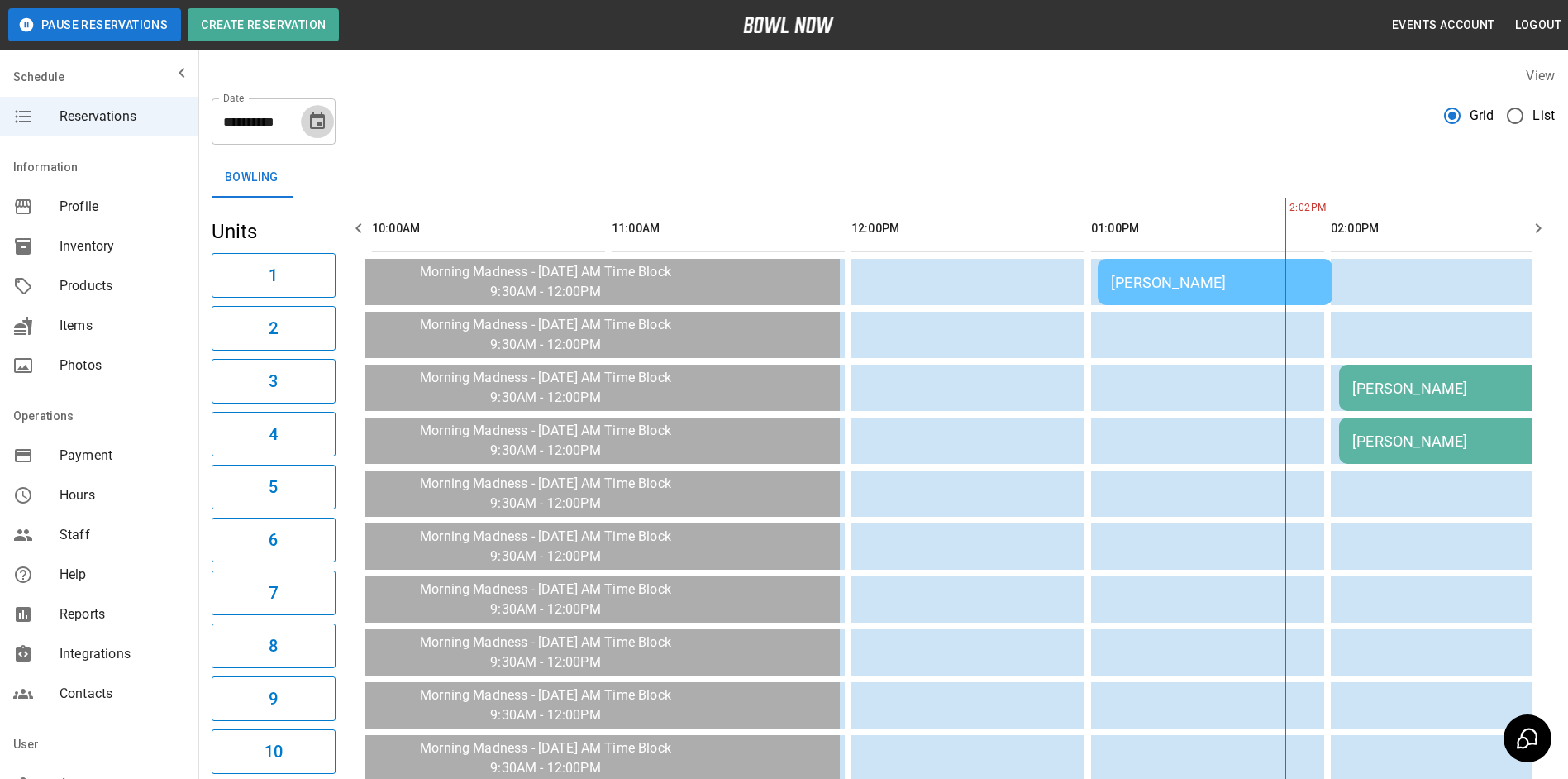
click at [310, 123] on icon "Choose date, selected date is Oct 17, 2025" at bounding box center [318, 122] width 20 height 20
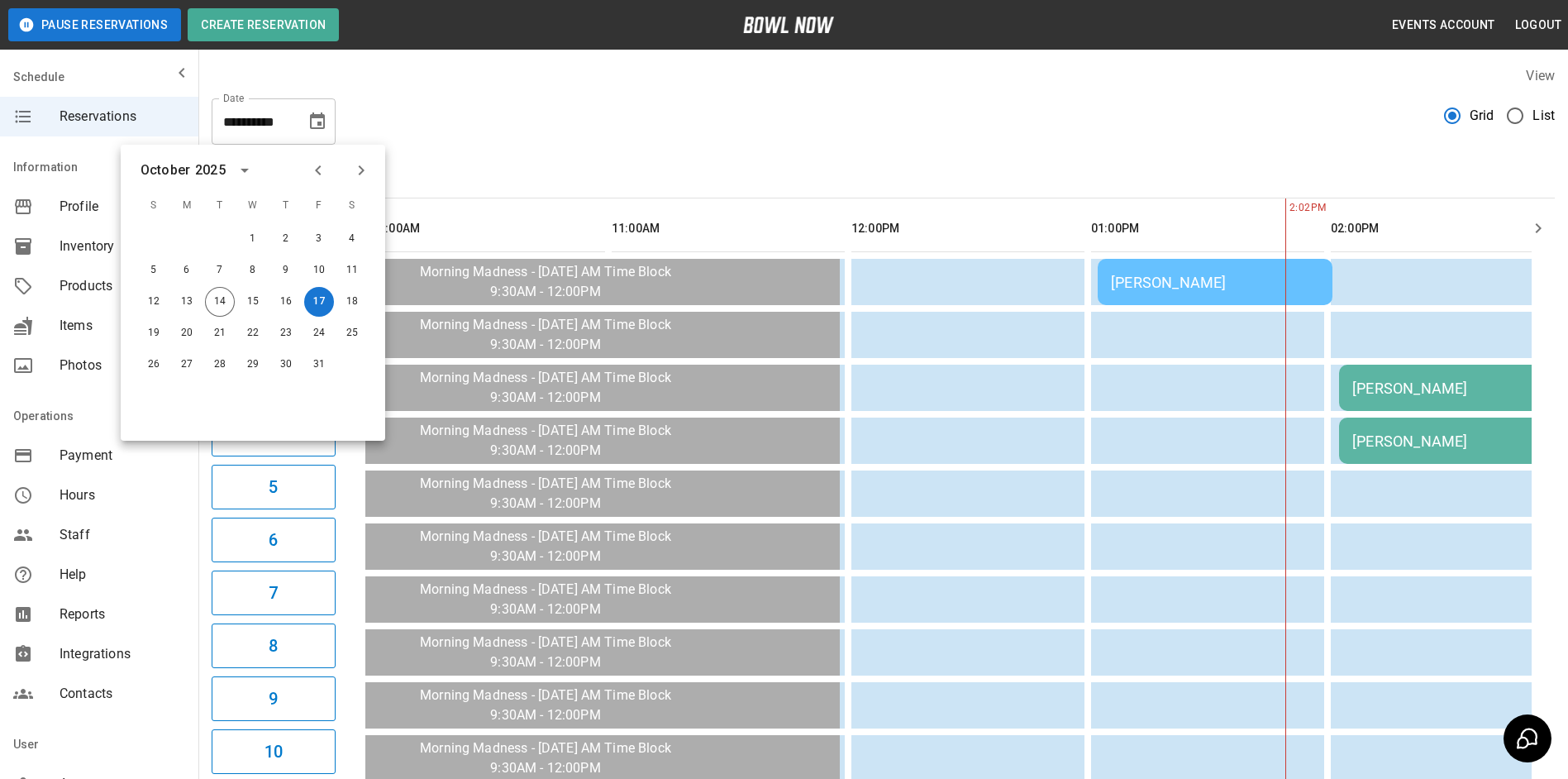
click at [1108, 138] on div "**********" at bounding box center [883, 116] width 1343 height 60
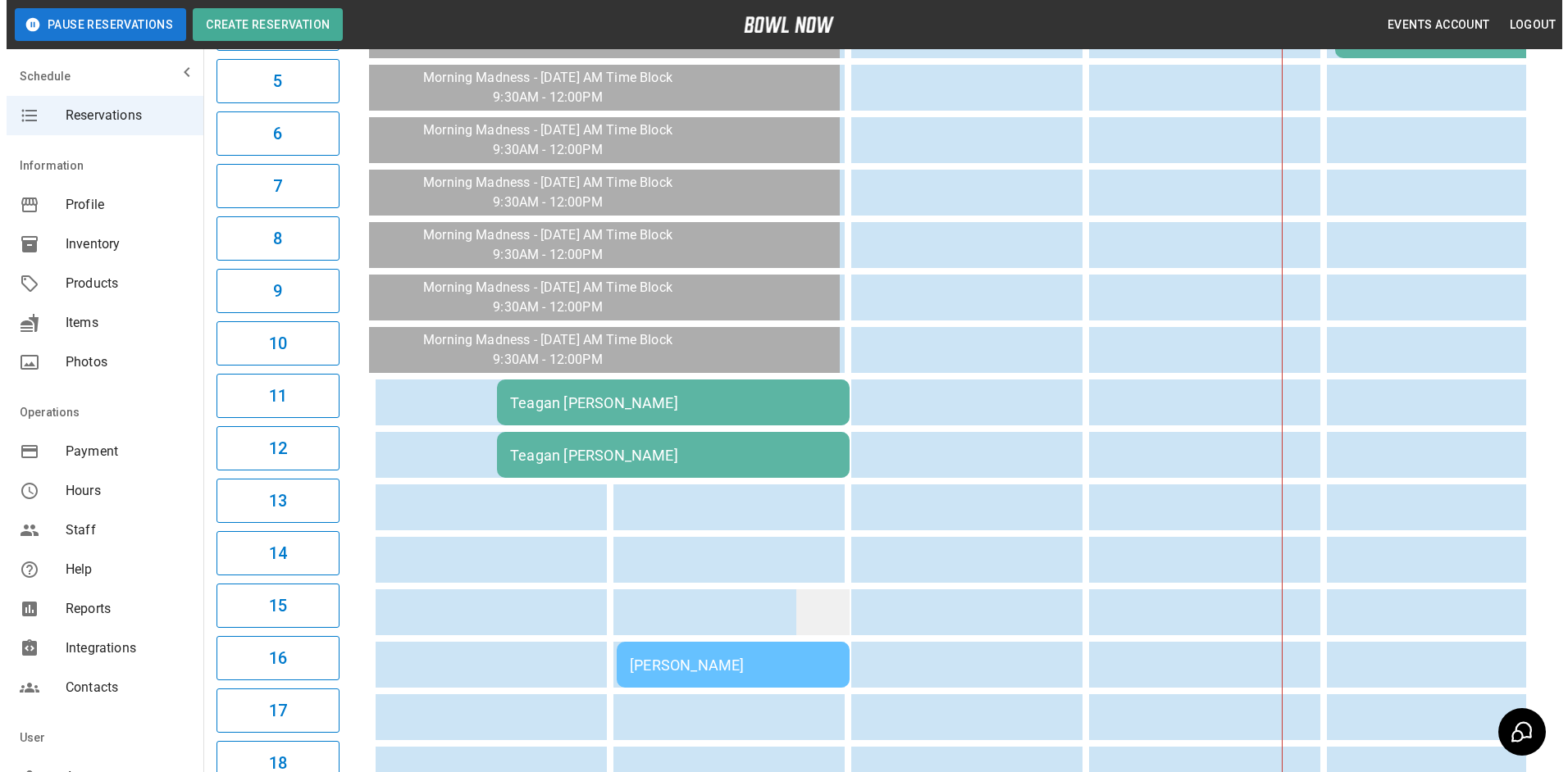
scroll to position [656, 0]
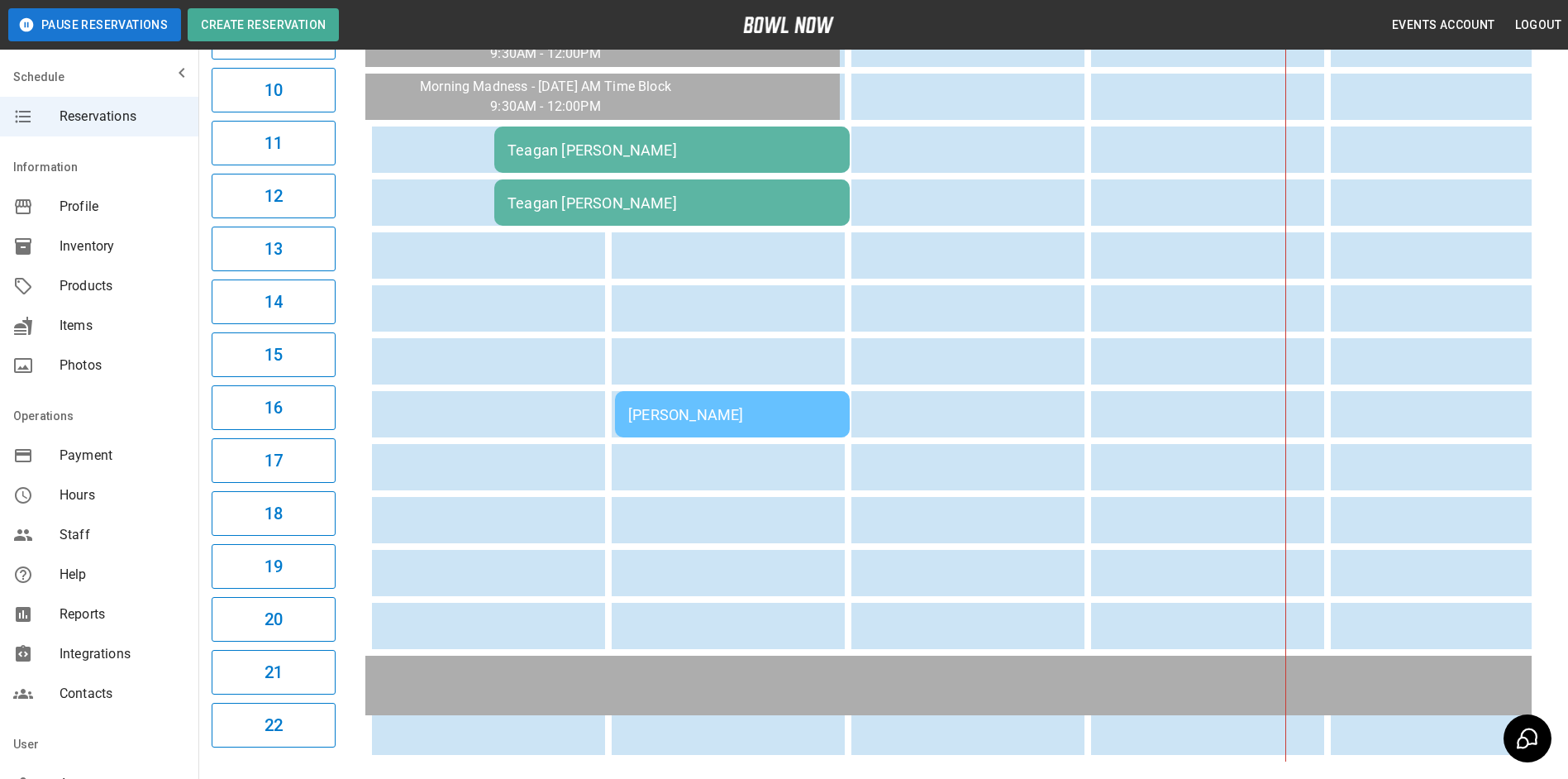
click at [757, 421] on div "[PERSON_NAME]" at bounding box center [732, 414] width 208 height 17
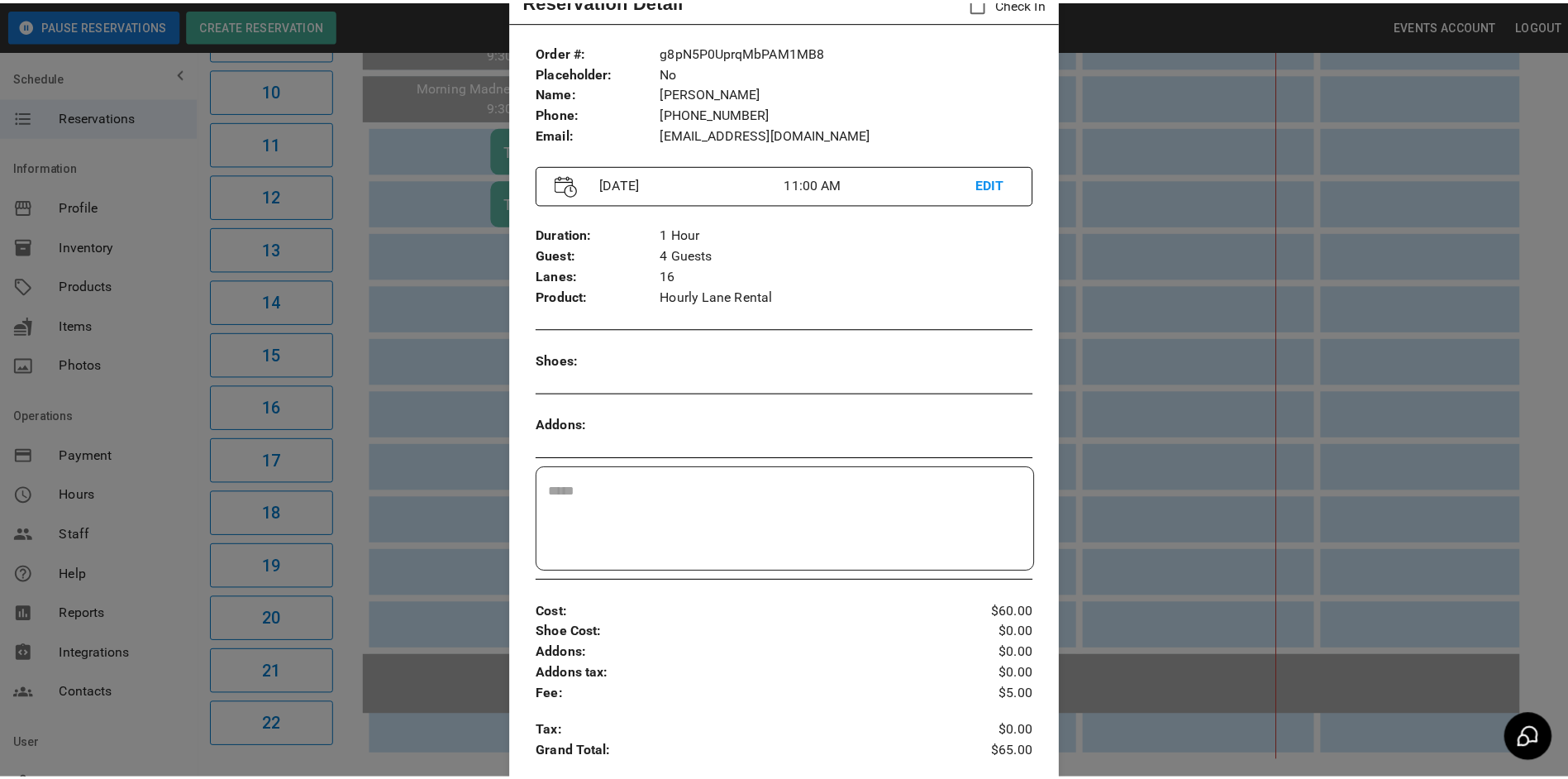
scroll to position [0, 0]
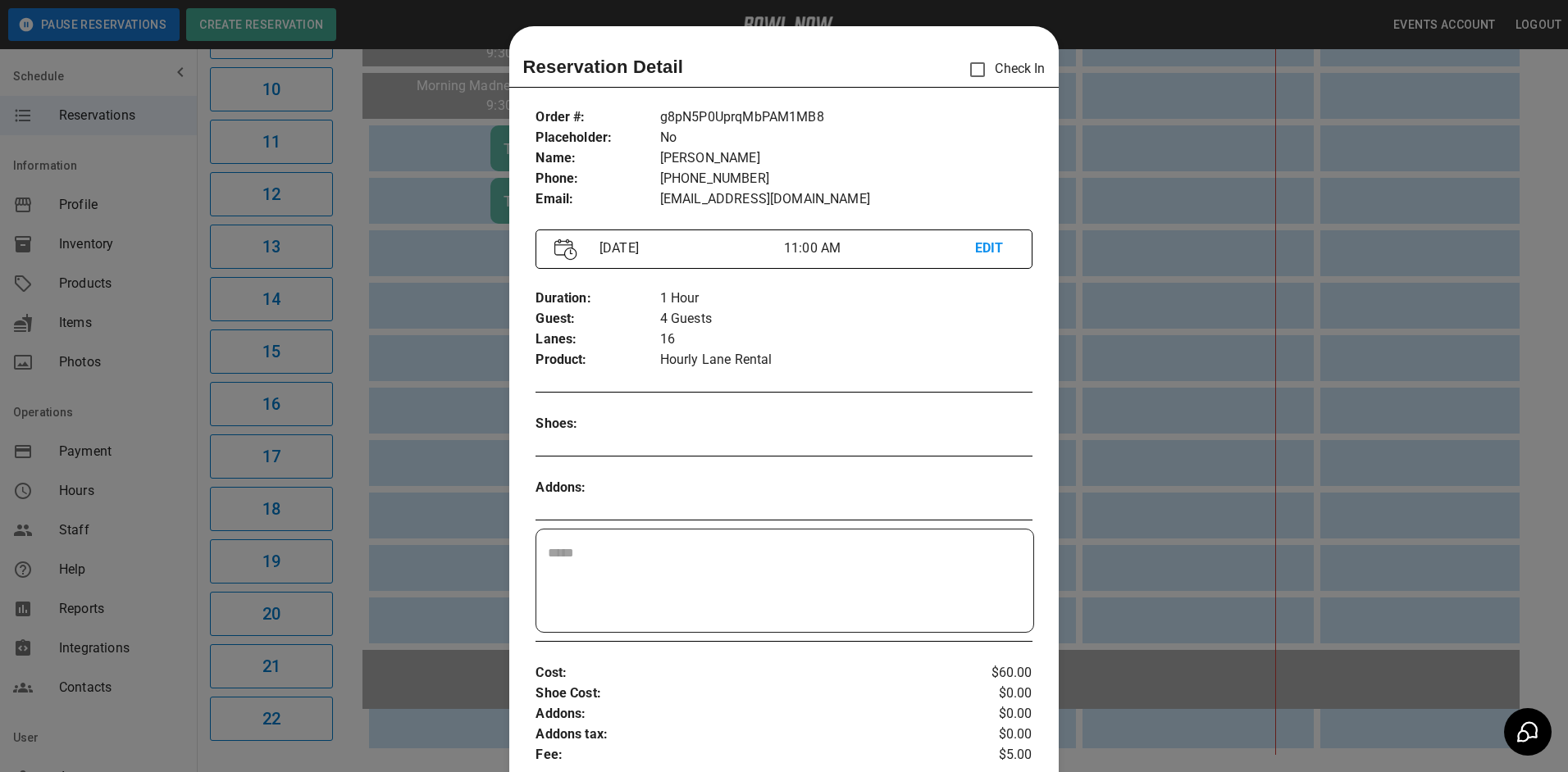
click at [452, 293] on div at bounding box center [784, 386] width 1568 height 772
